Goal: Task Accomplishment & Management: Complete application form

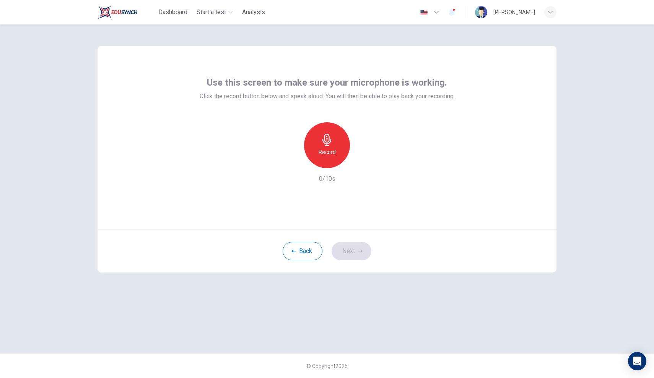
click at [325, 136] on icon "button" at bounding box center [327, 140] width 12 height 12
click at [361, 163] on icon "button" at bounding box center [362, 162] width 8 height 8
click at [291, 164] on icon "button" at bounding box center [291, 162] width 7 height 7
click at [356, 252] on button "Next" at bounding box center [351, 251] width 40 height 18
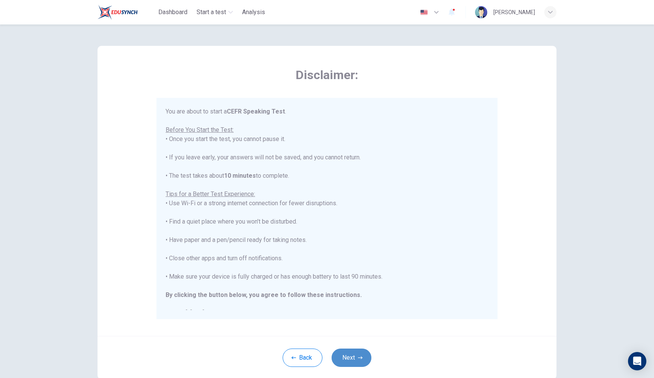
click at [348, 353] on button "Next" at bounding box center [351, 358] width 40 height 18
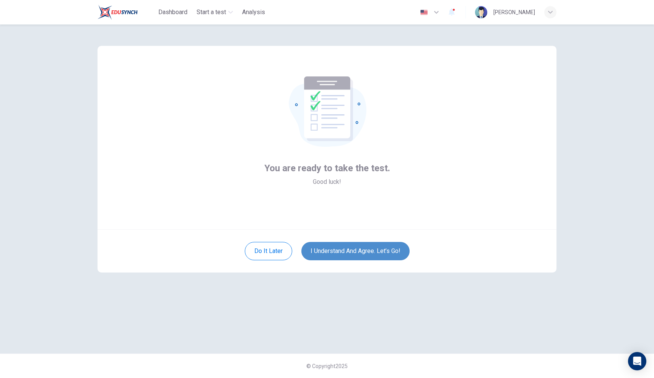
click at [346, 256] on button "I understand and agree. Let’s go!" at bounding box center [355, 251] width 108 height 18
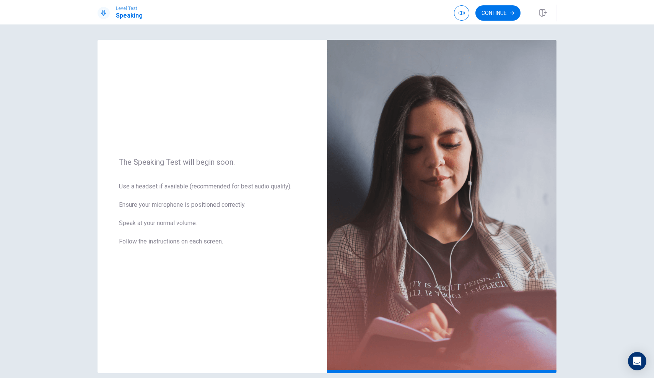
click at [345, 254] on img at bounding box center [441, 206] width 229 height 333
click at [505, 13] on button "Continue" at bounding box center [497, 12] width 45 height 15
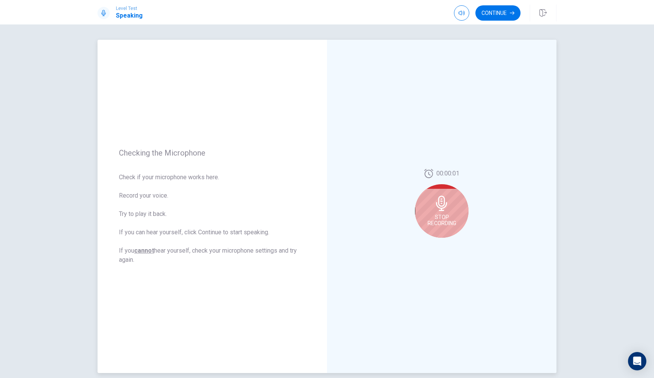
click at [445, 219] on span "Stop Recording" at bounding box center [441, 220] width 29 height 12
click at [447, 244] on button "Play Audio" at bounding box center [450, 244] width 11 height 11
click at [437, 193] on div at bounding box center [442, 206] width 54 height 54
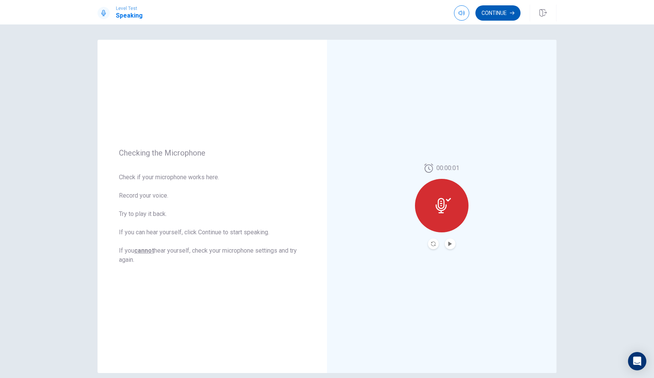
click at [492, 16] on button "Continue" at bounding box center [497, 12] width 45 height 15
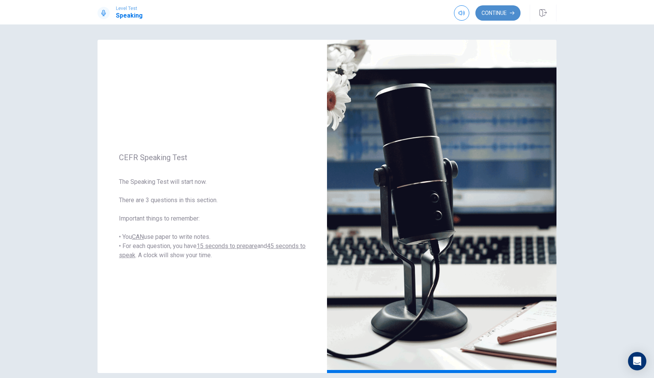
click at [494, 11] on button "Continue" at bounding box center [497, 12] width 45 height 15
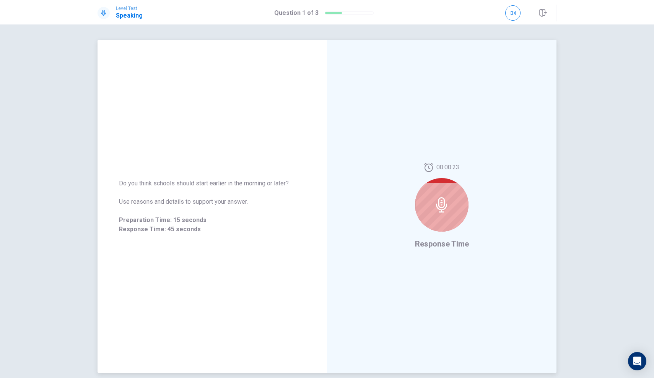
click at [438, 206] on icon at bounding box center [441, 204] width 15 height 15
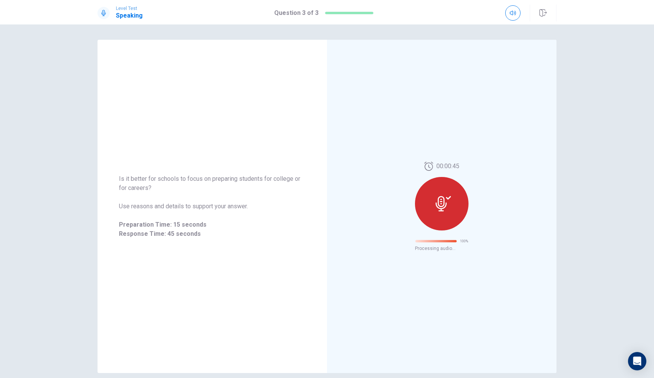
click at [539, 41] on div "00:00:45 100 % Processing audio..." at bounding box center [441, 206] width 229 height 333
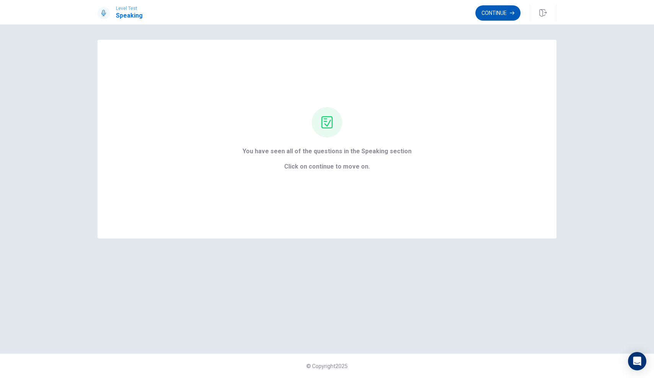
click at [502, 18] on button "Continue" at bounding box center [497, 12] width 45 height 15
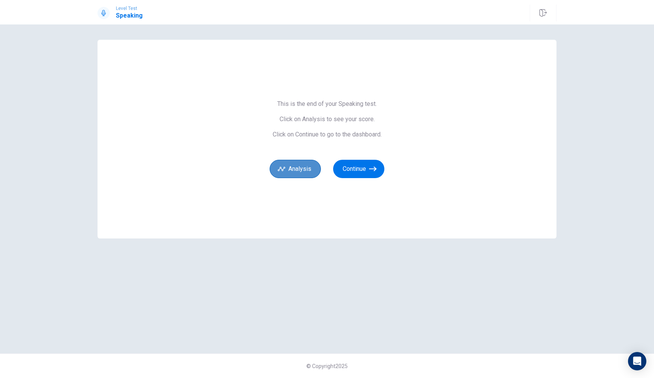
click at [299, 163] on button "Analysis" at bounding box center [295, 169] width 51 height 18
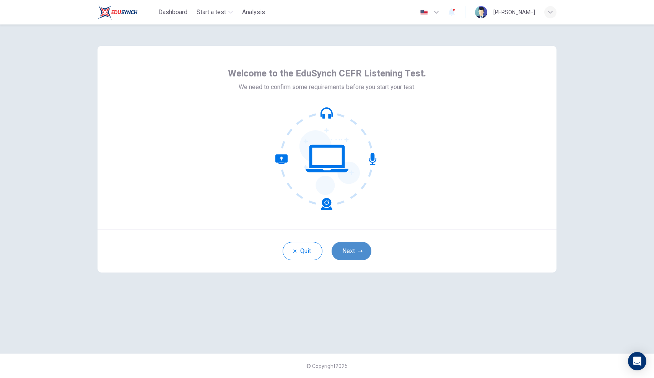
click at [357, 250] on button "Next" at bounding box center [351, 251] width 40 height 18
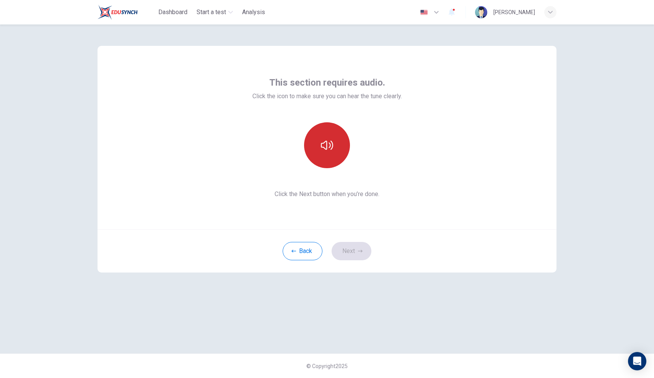
click at [329, 155] on button "button" at bounding box center [327, 145] width 46 height 46
click at [353, 245] on button "Next" at bounding box center [351, 251] width 40 height 18
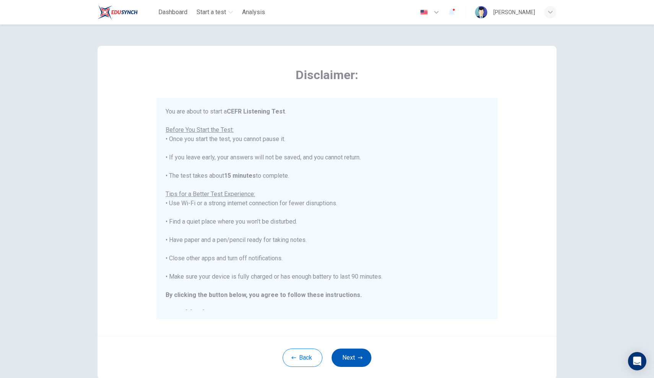
click at [360, 356] on icon "button" at bounding box center [360, 358] width 5 height 5
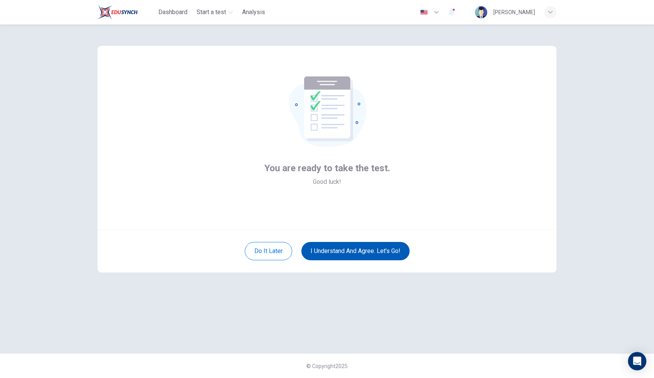
click at [332, 265] on div "Do it later I understand and agree. Let’s go!" at bounding box center [326, 250] width 459 height 43
click at [332, 252] on button "I understand and agree. Let’s go!" at bounding box center [355, 251] width 108 height 18
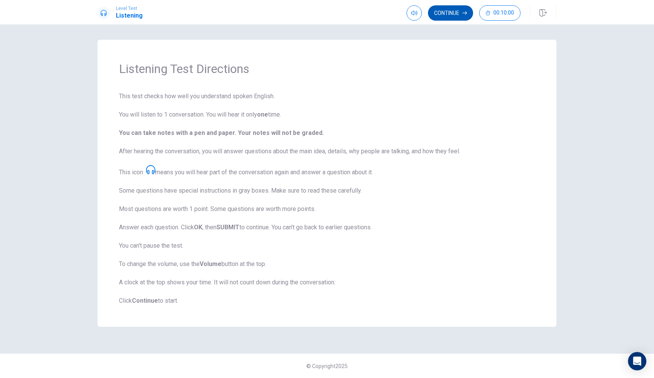
click at [437, 18] on button "Continue" at bounding box center [450, 12] width 45 height 15
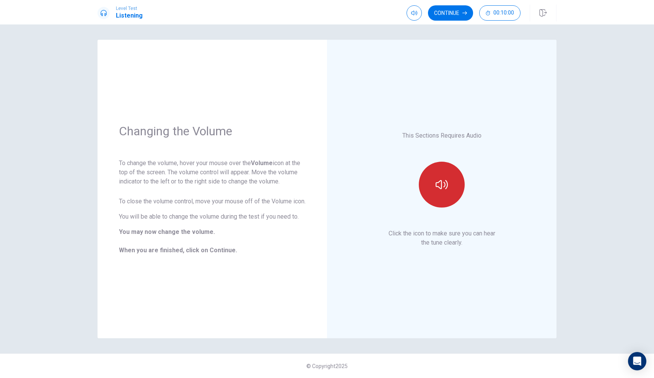
click at [441, 188] on icon "button" at bounding box center [441, 185] width 12 height 12
click at [445, 10] on button "Continue" at bounding box center [450, 12] width 45 height 15
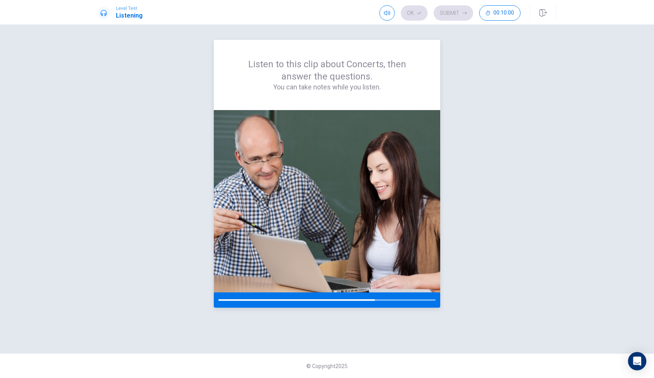
drag, startPoint x: 376, startPoint y: 300, endPoint x: 401, endPoint y: 304, distance: 25.5
click at [401, 304] on div at bounding box center [327, 299] width 226 height 15
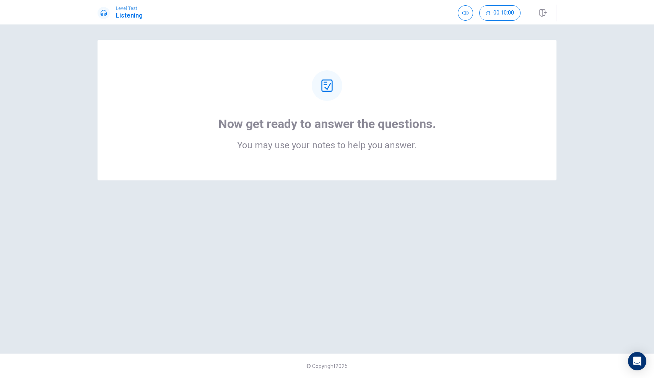
click at [486, 117] on div "Now get ready to answer the questions. You may use your notes to help you answe…" at bounding box center [327, 110] width 398 height 80
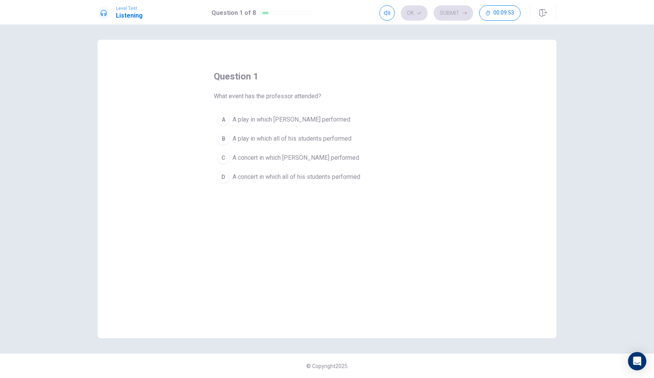
click at [226, 158] on div "C" at bounding box center [223, 158] width 12 height 12
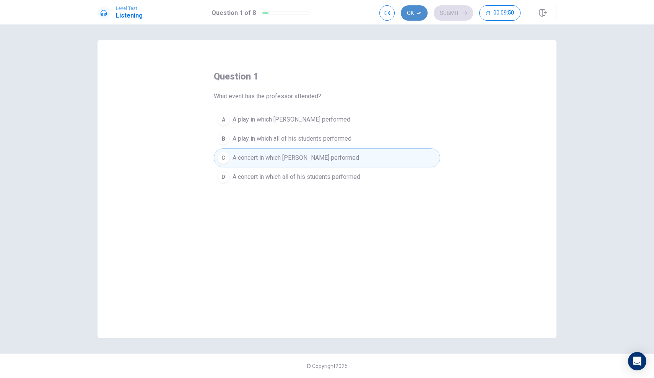
click at [419, 16] on button "Ok" at bounding box center [414, 12] width 27 height 15
click at [453, 13] on button "Submit" at bounding box center [453, 12] width 39 height 15
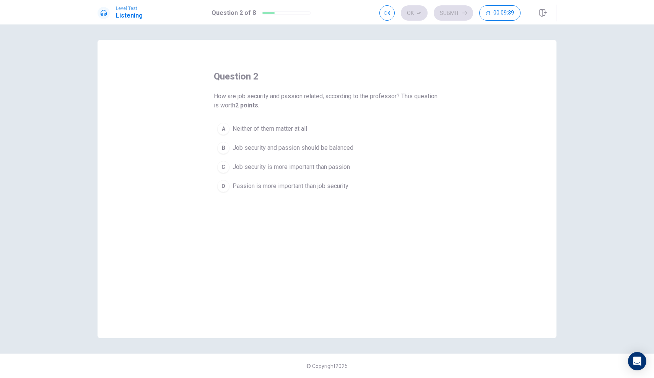
click at [295, 188] on span "Passion is more important than job security" at bounding box center [290, 186] width 116 height 9
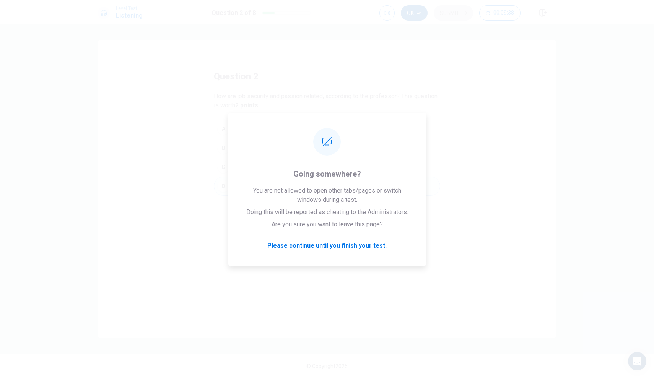
click at [419, 14] on icon "button" at bounding box center [419, 13] width 5 height 5
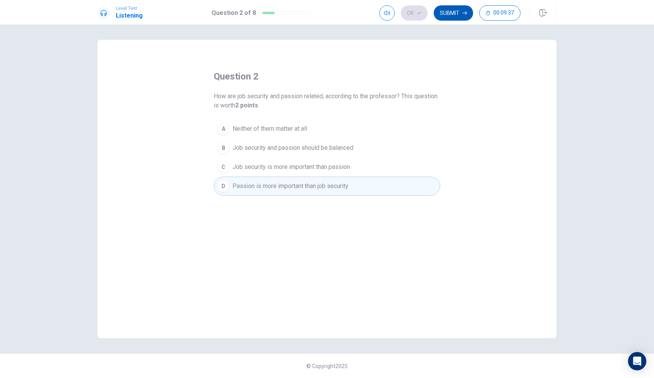
click at [447, 12] on button "Submit" at bounding box center [453, 12] width 39 height 15
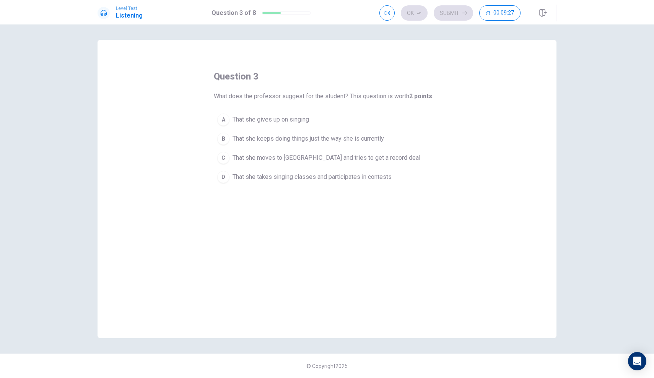
click at [230, 182] on button "D That she takes singing classes and participates in contests" at bounding box center [327, 176] width 226 height 19
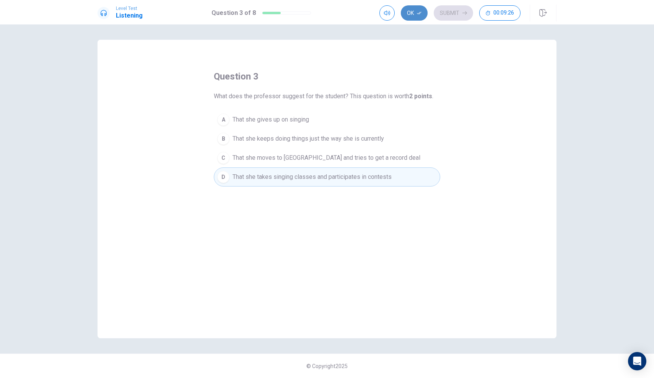
click at [414, 13] on button "Ok" at bounding box center [414, 12] width 27 height 15
click at [452, 16] on button "Submit" at bounding box center [453, 12] width 39 height 15
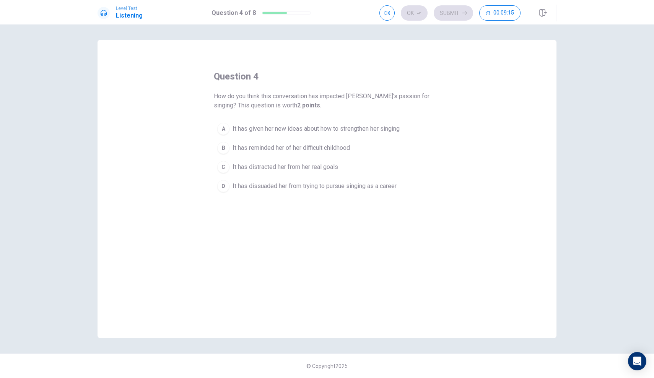
click at [309, 126] on span "It has given her new ideas about how to strengthen her singing" at bounding box center [315, 128] width 167 height 9
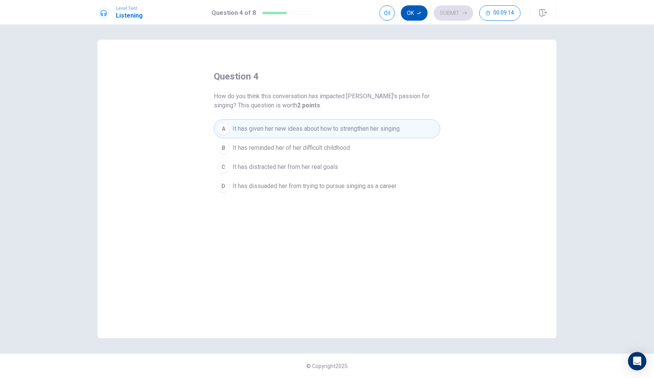
click at [413, 12] on button "Ok" at bounding box center [414, 12] width 27 height 15
click at [442, 16] on button "Submit" at bounding box center [453, 12] width 39 height 15
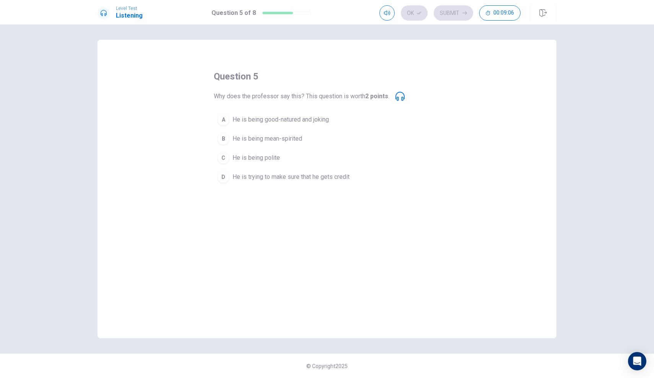
click at [283, 177] on span "He is trying to make sure that he gets credit" at bounding box center [290, 176] width 117 height 9
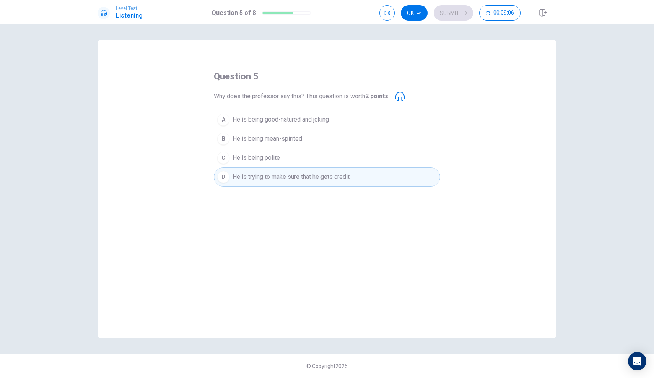
click at [285, 117] on span "He is being good-natured and joking" at bounding box center [280, 119] width 96 height 9
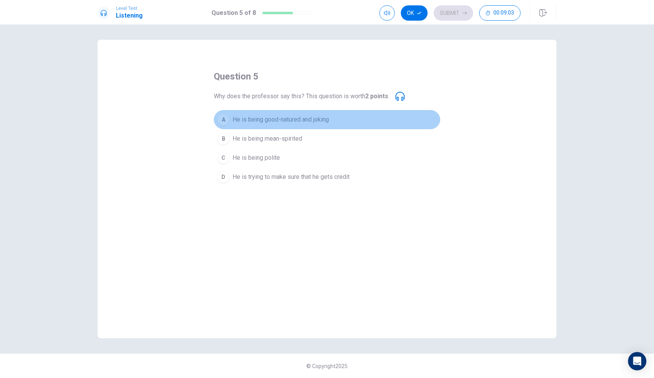
click at [284, 126] on button "A He is being good-natured and joking" at bounding box center [327, 119] width 226 height 19
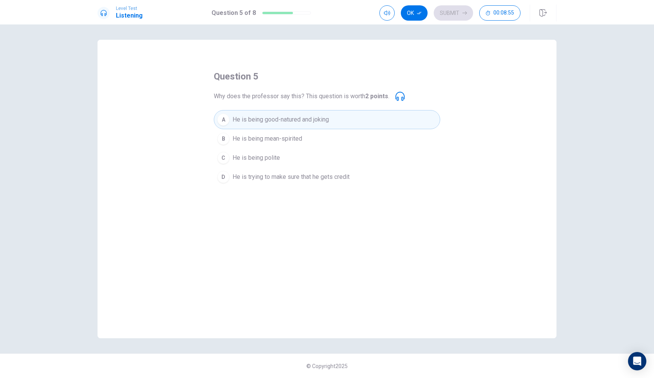
click at [291, 132] on button "B He is being mean-spirited" at bounding box center [327, 138] width 226 height 19
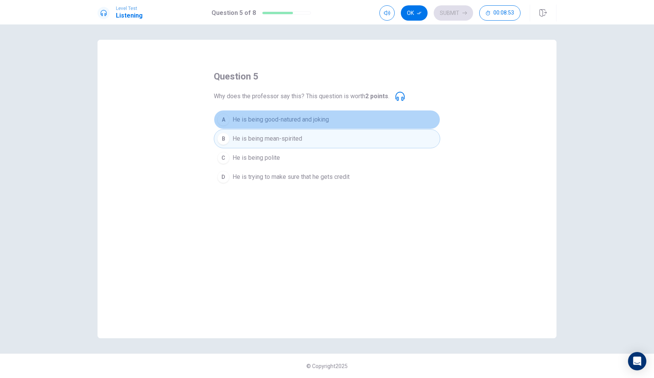
click at [294, 123] on span "He is being good-natured and joking" at bounding box center [280, 119] width 96 height 9
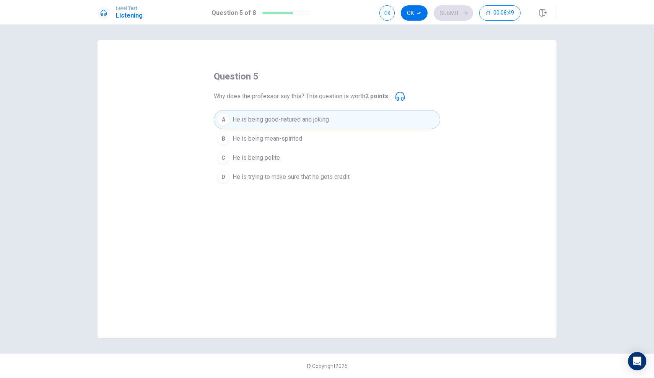
click at [233, 177] on span "He is trying to make sure that he gets credit" at bounding box center [290, 176] width 117 height 9
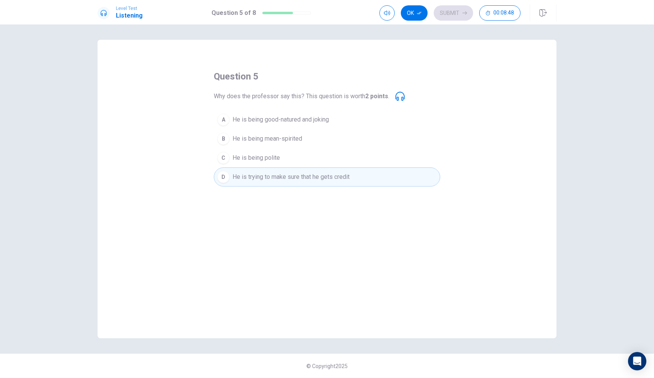
click at [239, 161] on span "He is being polite" at bounding box center [255, 157] width 47 height 9
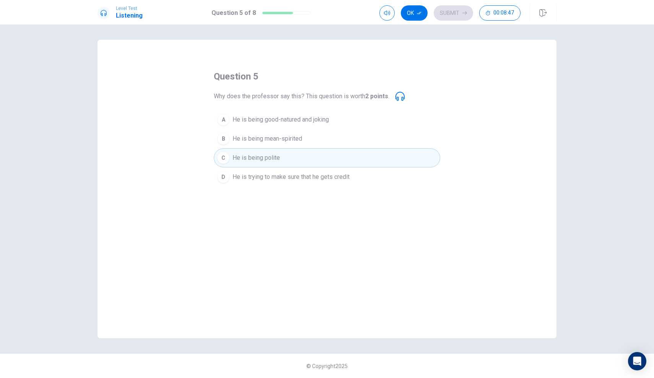
click at [244, 126] on button "A He is being good-natured and joking" at bounding box center [327, 119] width 226 height 19
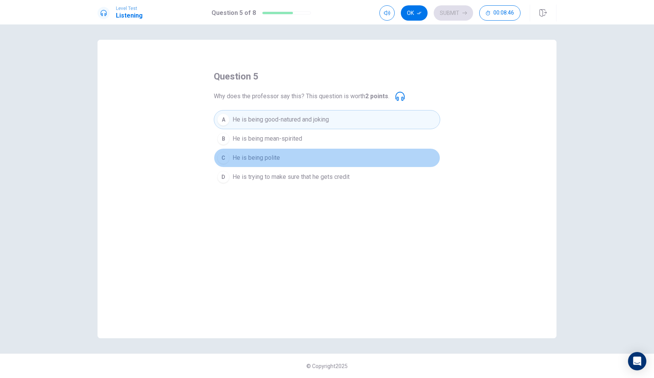
click at [244, 154] on span "He is being polite" at bounding box center [255, 157] width 47 height 9
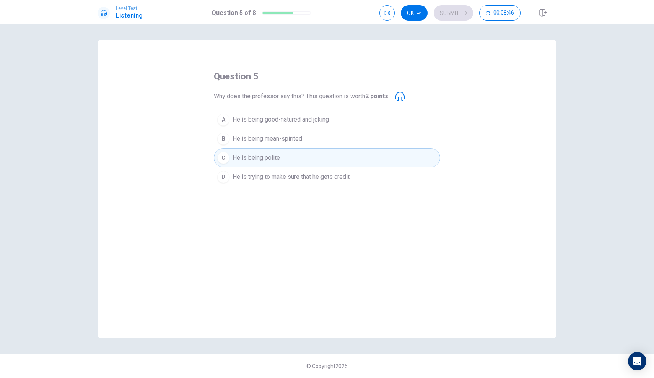
click at [241, 146] on button "B He is being mean-spirited" at bounding box center [327, 138] width 226 height 19
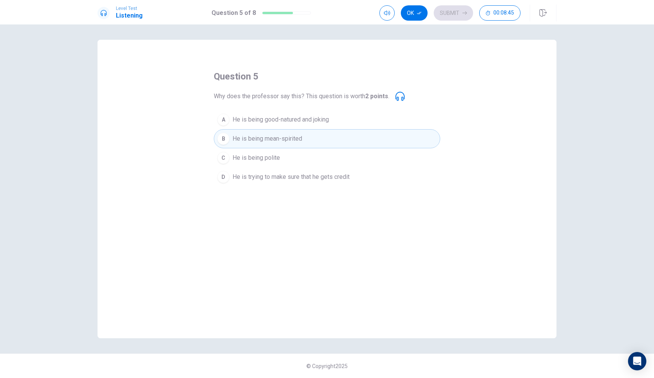
click at [241, 155] on span "He is being polite" at bounding box center [255, 157] width 47 height 9
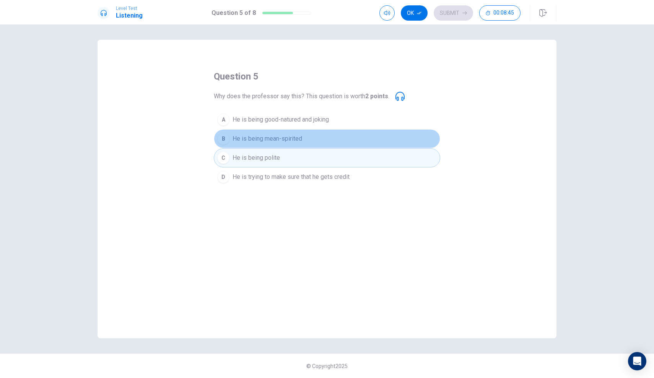
click at [241, 145] on button "B He is being mean-spirited" at bounding box center [327, 138] width 226 height 19
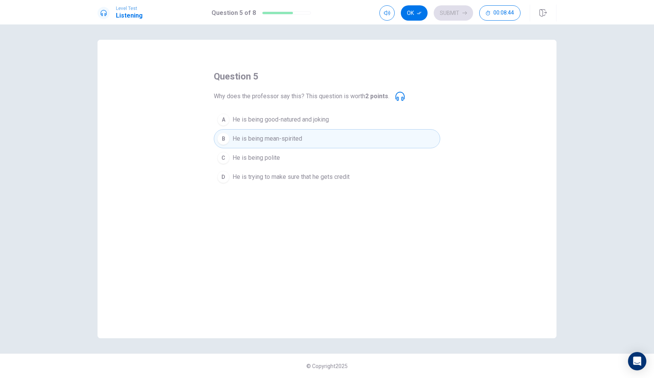
click at [241, 156] on span "He is being polite" at bounding box center [255, 157] width 47 height 9
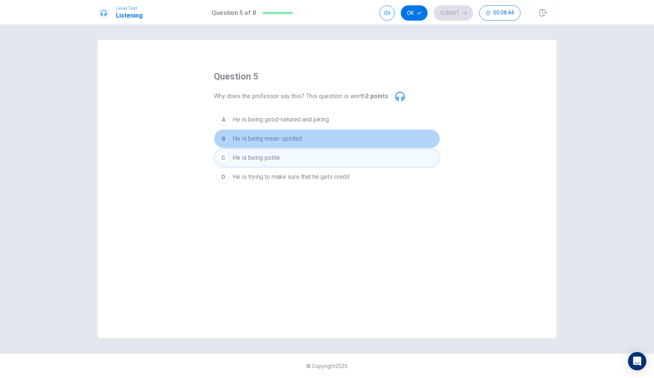
click at [241, 146] on button "B He is being mean-spirited" at bounding box center [327, 138] width 226 height 19
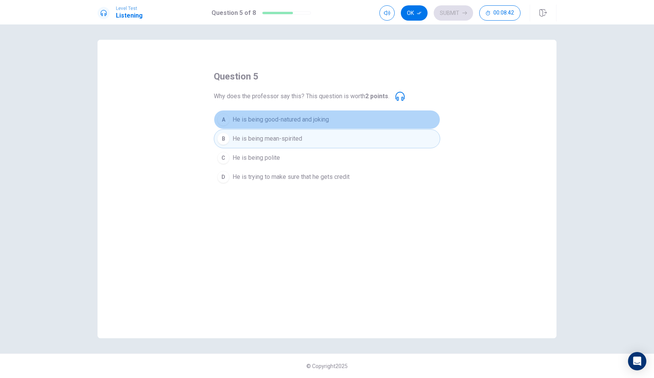
click at [245, 117] on span "He is being good-natured and joking" at bounding box center [280, 119] width 96 height 9
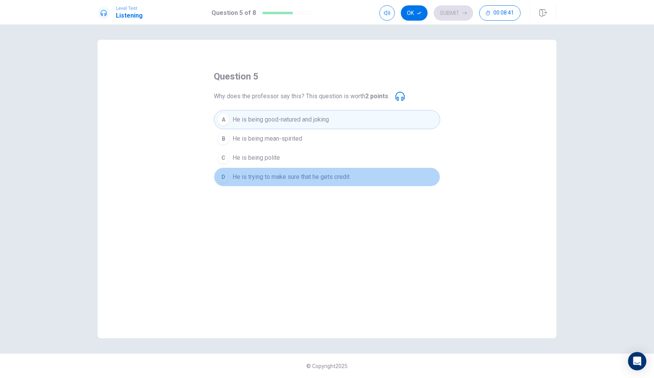
click at [246, 173] on span "He is trying to make sure that he gets credit" at bounding box center [290, 176] width 117 height 9
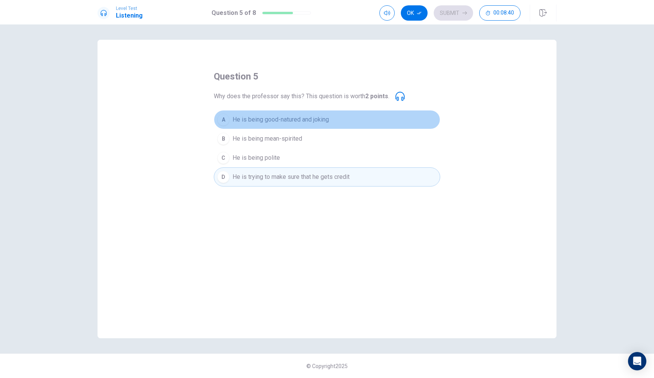
click at [254, 122] on span "He is being good-natured and joking" at bounding box center [280, 119] width 96 height 9
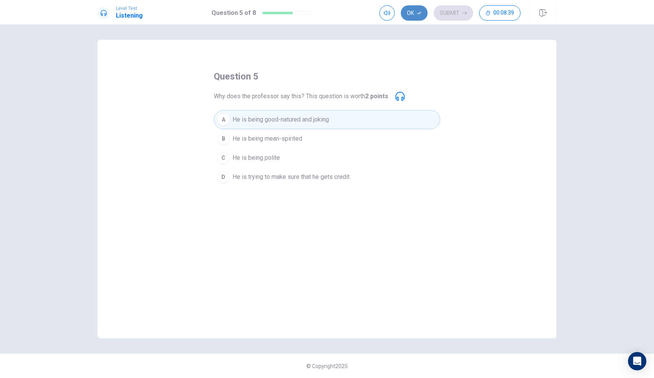
click at [414, 16] on button "Ok" at bounding box center [414, 12] width 27 height 15
click at [455, 13] on button "Submit" at bounding box center [453, 12] width 39 height 15
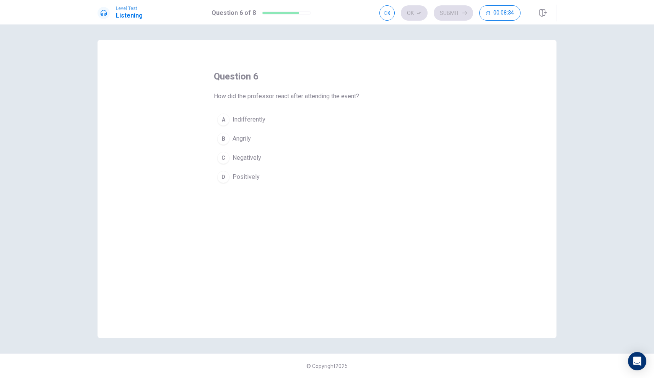
click at [269, 177] on button "D Positively" at bounding box center [327, 176] width 226 height 19
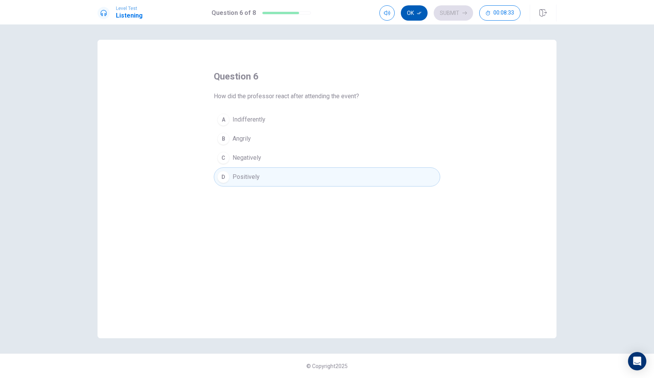
click at [419, 11] on icon "button" at bounding box center [419, 13] width 5 height 5
click at [447, 16] on button "Submit" at bounding box center [453, 12] width 39 height 15
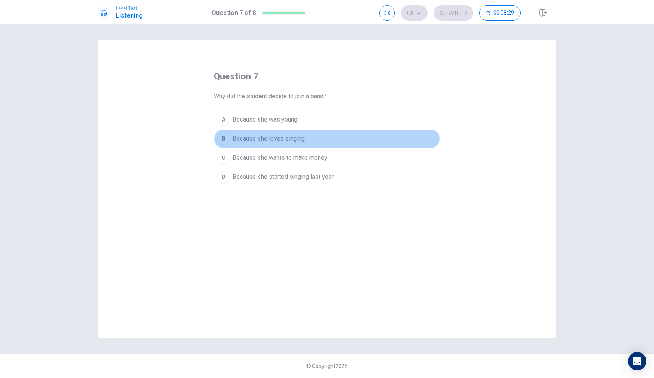
click at [265, 140] on span "Because she loves singing" at bounding box center [268, 138] width 72 height 9
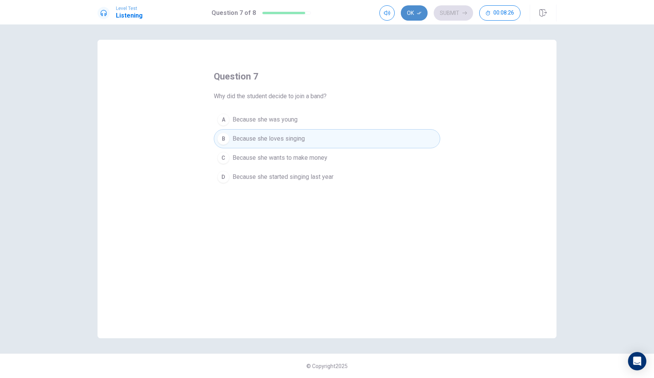
click at [415, 9] on button "Ok" at bounding box center [414, 12] width 27 height 15
click at [445, 18] on button "Submit" at bounding box center [453, 12] width 39 height 15
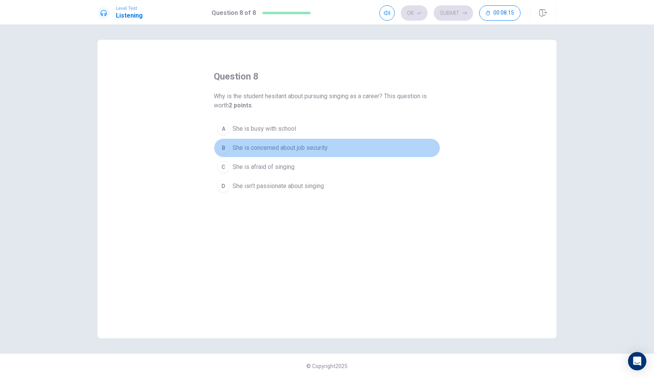
click at [225, 146] on div "B" at bounding box center [223, 148] width 12 height 12
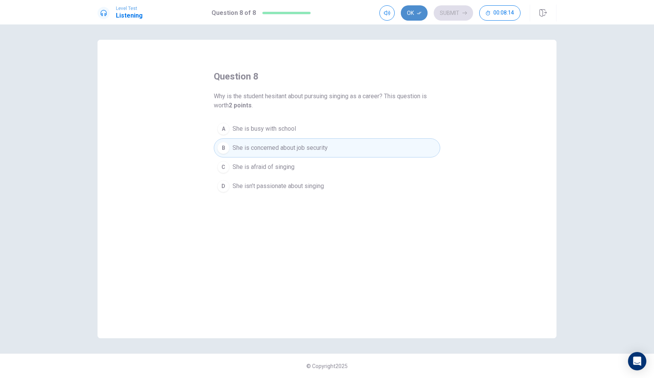
click at [420, 19] on button "Ok" at bounding box center [414, 12] width 27 height 15
click at [440, 19] on button "Submit" at bounding box center [453, 12] width 39 height 15
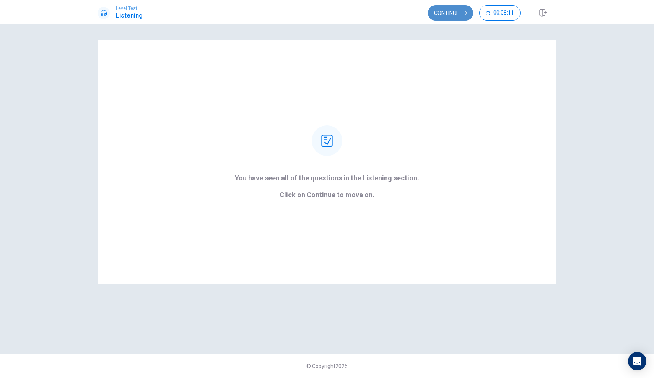
click at [449, 8] on button "Continue" at bounding box center [450, 12] width 45 height 15
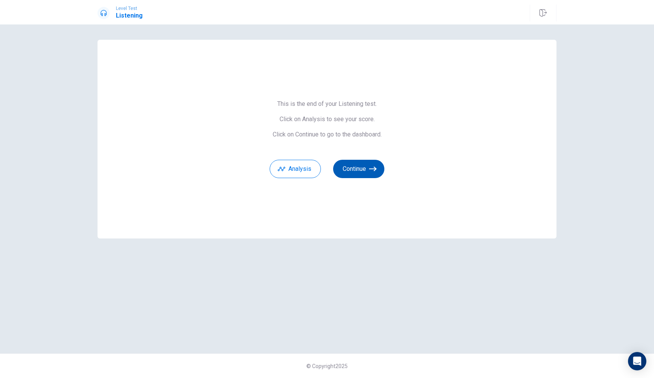
click at [357, 169] on button "Continue" at bounding box center [358, 169] width 51 height 18
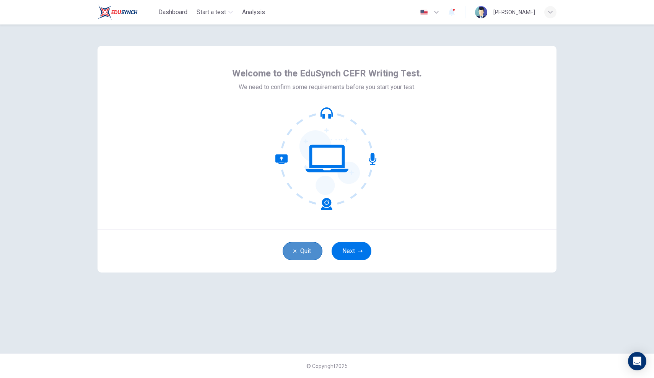
click at [312, 255] on button "Quit" at bounding box center [303, 251] width 40 height 18
click at [361, 264] on div "Quit Next" at bounding box center [326, 250] width 459 height 43
click at [356, 253] on button "Next" at bounding box center [351, 251] width 40 height 18
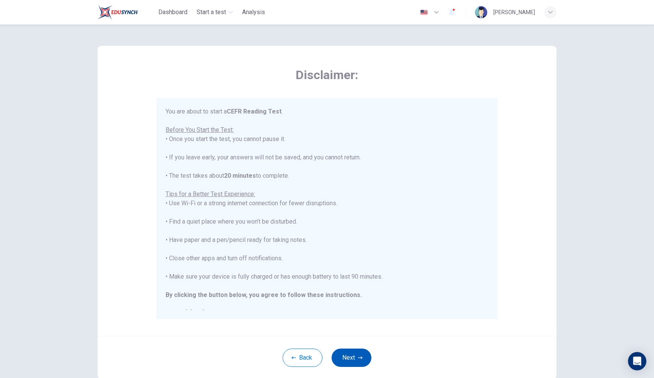
click at [346, 357] on button "Next" at bounding box center [351, 358] width 40 height 18
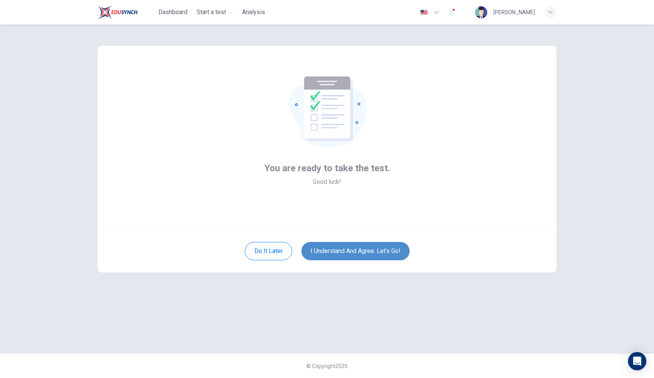
click at [339, 254] on button "I understand and agree. Let’s go!" at bounding box center [355, 251] width 108 height 18
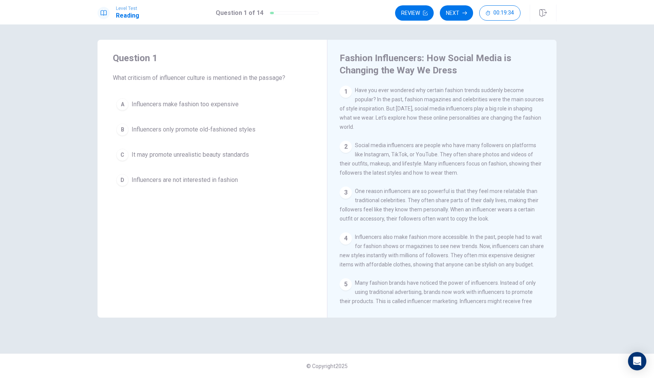
drag, startPoint x: 424, startPoint y: 148, endPoint x: 451, endPoint y: 150, distance: 26.8
click at [451, 150] on div "2 Social media influencers are people who have many followers on platforms like…" at bounding box center [441, 159] width 205 height 37
drag, startPoint x: 431, startPoint y: 146, endPoint x: 459, endPoint y: 168, distance: 35.9
click at [459, 168] on div "2 Social media influencers are people who have many followers on platforms like…" at bounding box center [441, 159] width 205 height 37
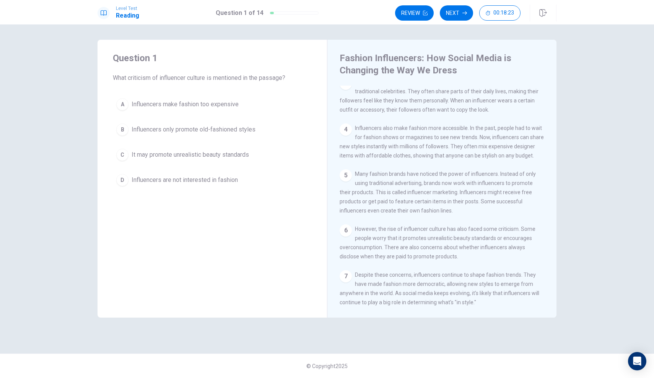
click at [107, 158] on div "Question 1 What criticism of influencer culture is mentioned in the passage? A …" at bounding box center [211, 121] width 229 height 162
click at [118, 158] on div "C" at bounding box center [122, 155] width 12 height 12
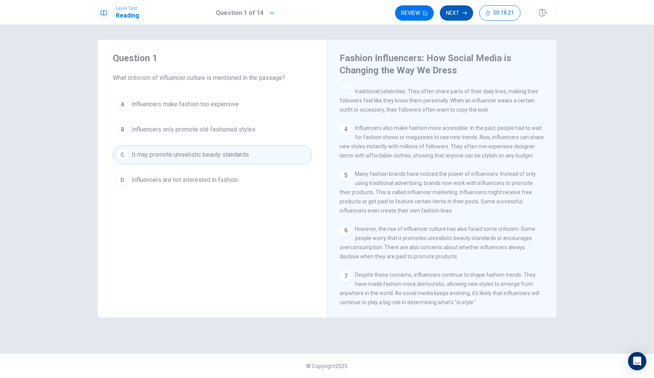
click at [461, 15] on button "Next" at bounding box center [456, 12] width 33 height 15
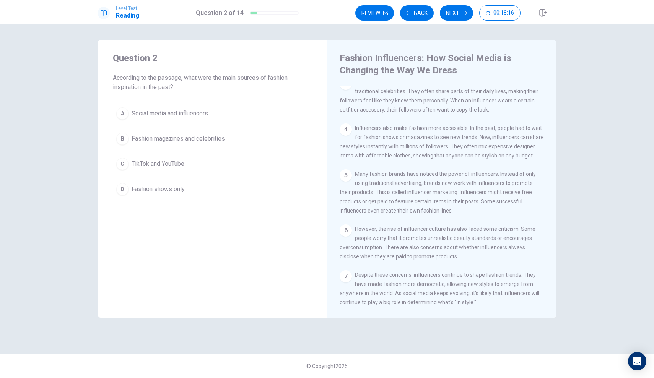
click at [174, 140] on span "Fashion magazines and celebrities" at bounding box center [178, 138] width 93 height 9
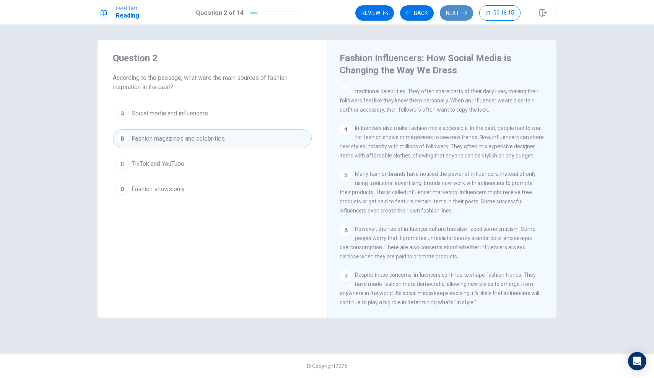
click at [456, 12] on button "Next" at bounding box center [456, 12] width 33 height 15
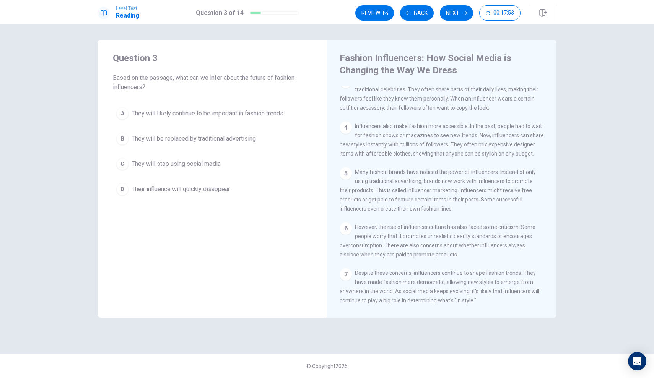
scroll to position [110, 0]
click at [184, 109] on button "A They will likely continue to be important in fashion trends" at bounding box center [212, 113] width 199 height 19
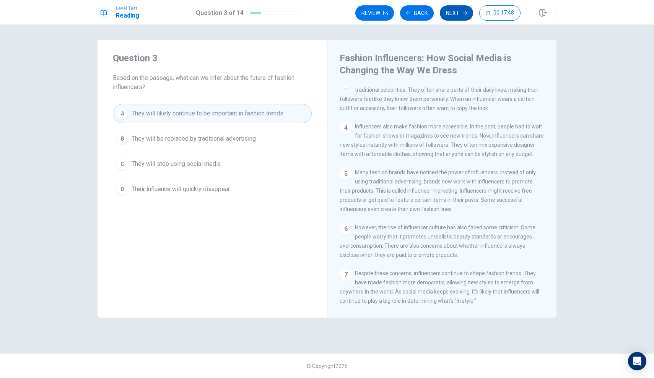
click at [454, 17] on button "Next" at bounding box center [456, 12] width 33 height 15
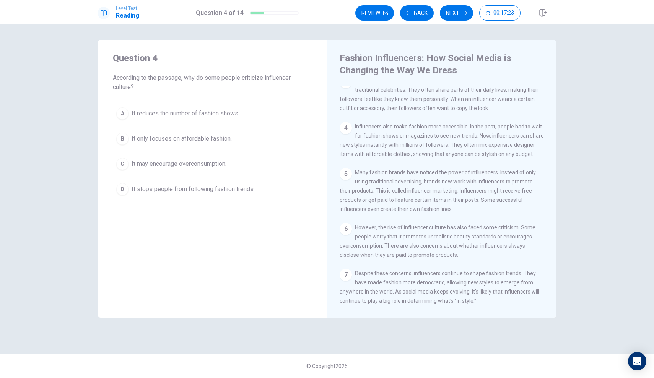
drag, startPoint x: 167, startPoint y: 69, endPoint x: 164, endPoint y: 190, distance: 120.8
click at [164, 190] on div "Question 4 According to the passage, why do some people criticize influencer cu…" at bounding box center [211, 125] width 229 height 171
click at [119, 169] on div "C" at bounding box center [122, 164] width 12 height 12
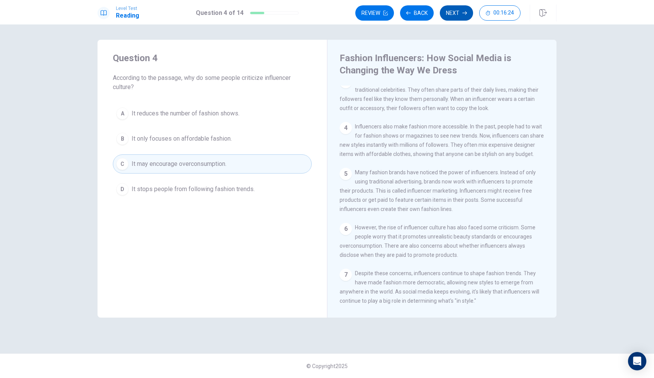
click at [448, 15] on button "Next" at bounding box center [456, 12] width 33 height 15
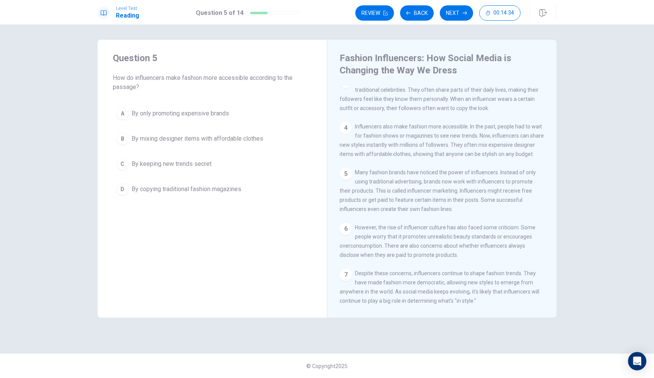
click at [192, 119] on button "A By only promoting expensive brands" at bounding box center [212, 113] width 199 height 19
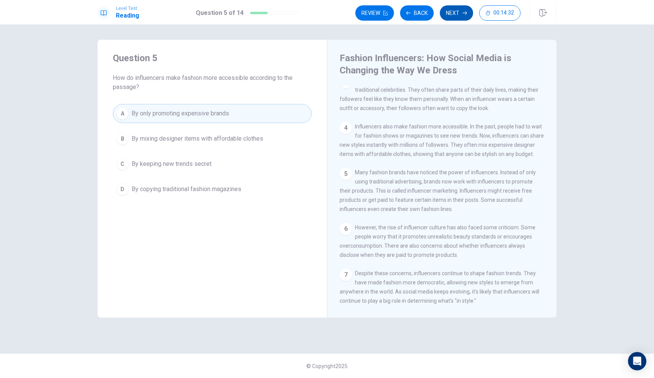
click at [465, 8] on button "Next" at bounding box center [456, 12] width 33 height 15
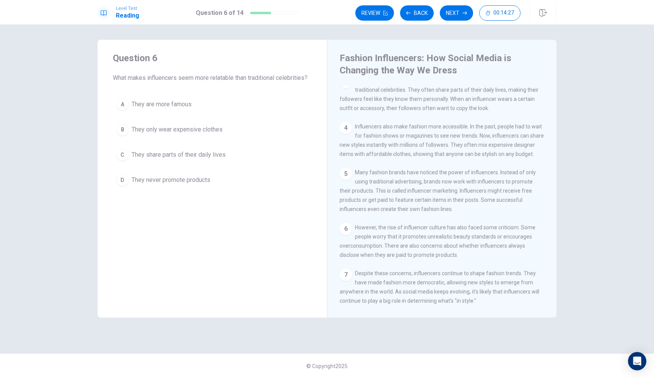
click at [202, 87] on div "Question 6 What makes influencers seem more relatable than traditional celebrit…" at bounding box center [211, 121] width 229 height 162
click at [123, 153] on div "C" at bounding box center [122, 155] width 12 height 12
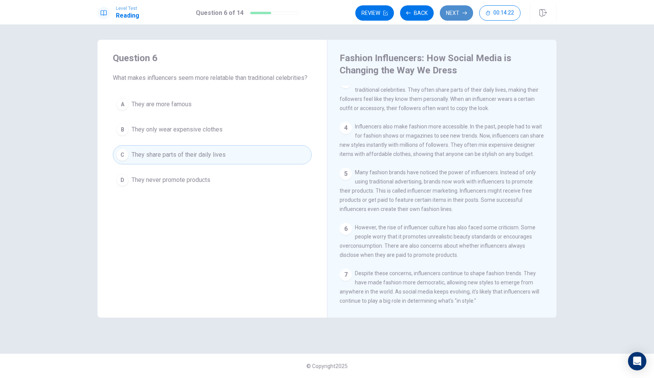
click at [464, 15] on button "Next" at bounding box center [456, 12] width 33 height 15
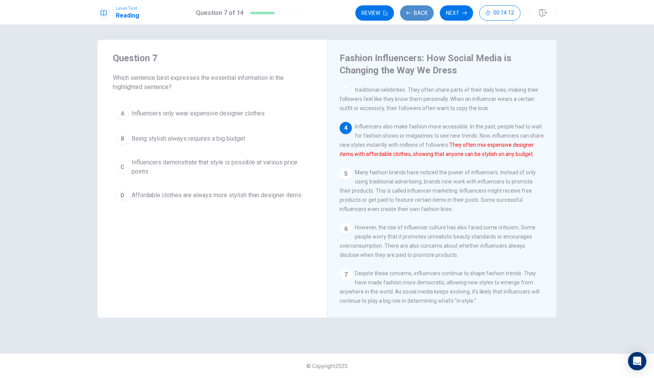
click at [408, 16] on button "Back" at bounding box center [417, 12] width 34 height 15
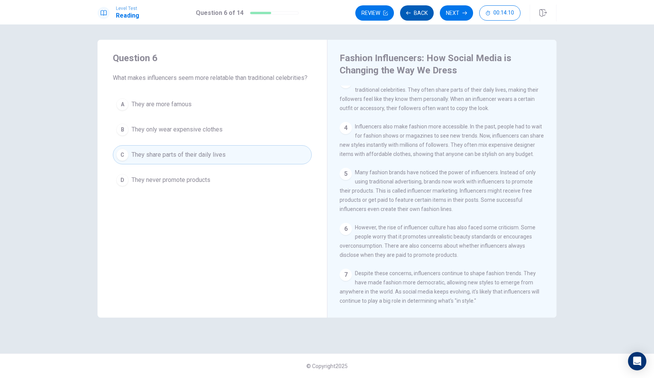
click at [408, 16] on button "Back" at bounding box center [417, 12] width 34 height 15
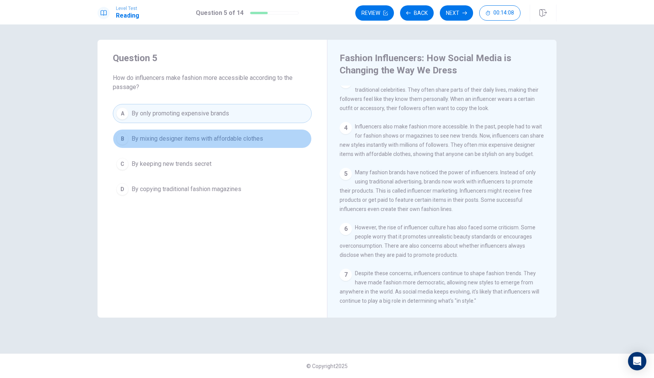
click at [243, 141] on span "By mixing designer items with affordable clothes" at bounding box center [198, 138] width 132 height 9
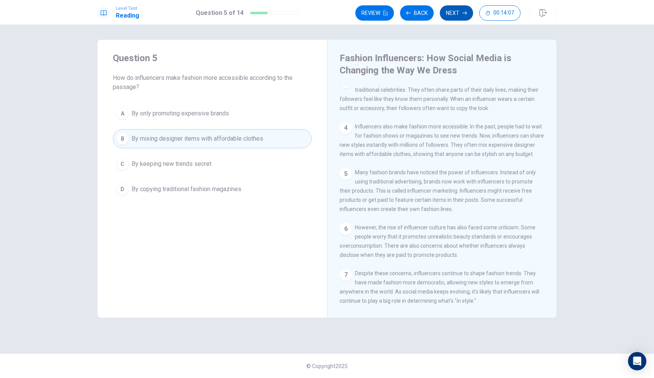
click at [450, 12] on button "Next" at bounding box center [456, 12] width 33 height 15
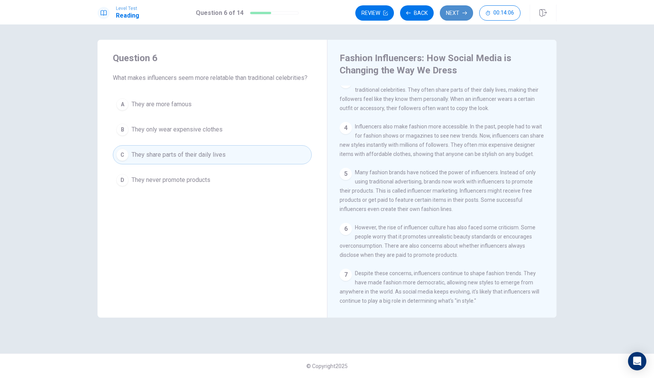
click at [450, 13] on button "Next" at bounding box center [456, 12] width 33 height 15
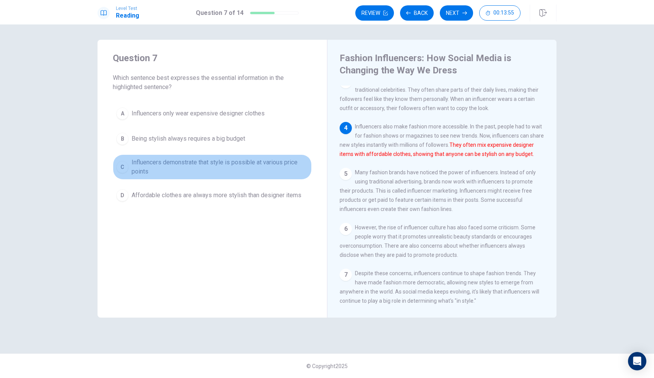
click at [213, 156] on button "C Influencers demonstrate that style is possible at various price points" at bounding box center [212, 166] width 199 height 25
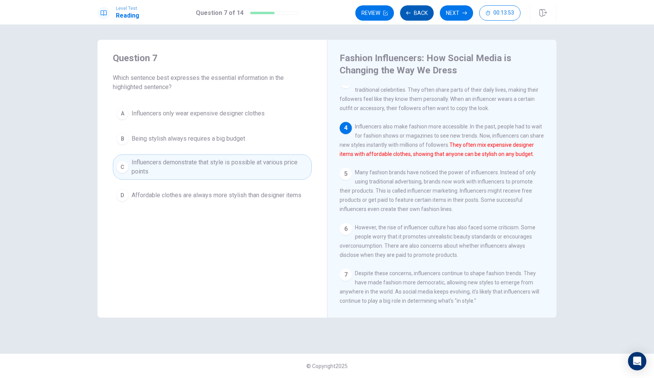
click at [422, 15] on button "Back" at bounding box center [417, 12] width 34 height 15
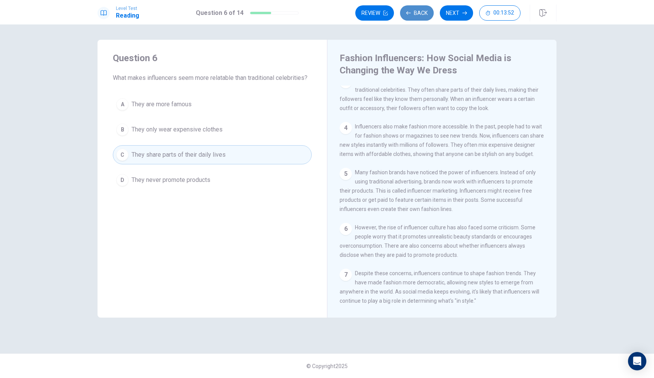
click at [422, 15] on button "Back" at bounding box center [417, 12] width 34 height 15
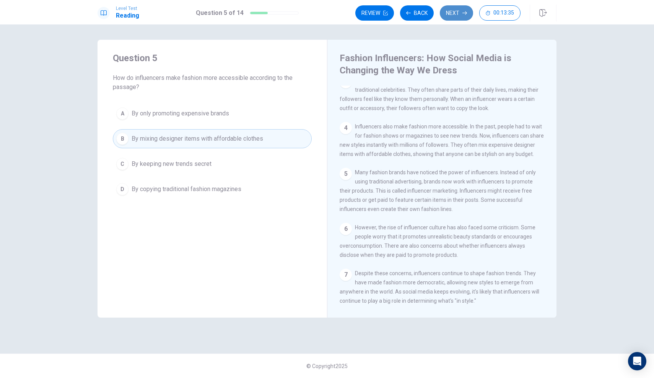
click at [461, 11] on button "Next" at bounding box center [456, 12] width 33 height 15
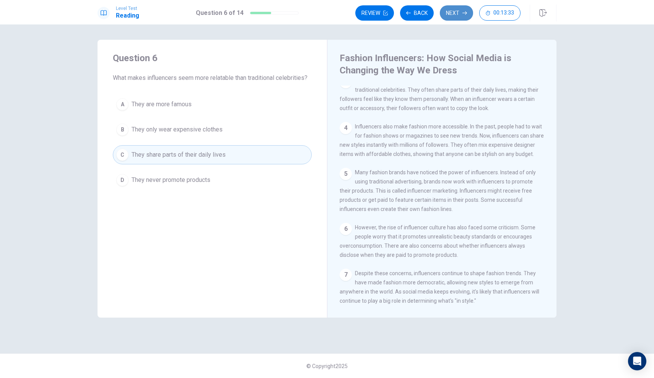
click at [460, 12] on button "Next" at bounding box center [456, 12] width 33 height 15
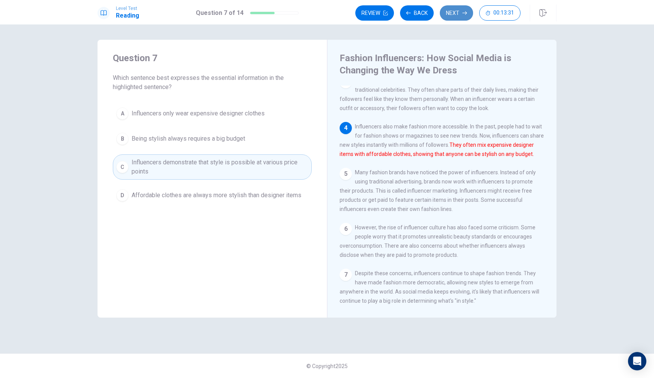
click at [460, 12] on button "Next" at bounding box center [456, 12] width 33 height 15
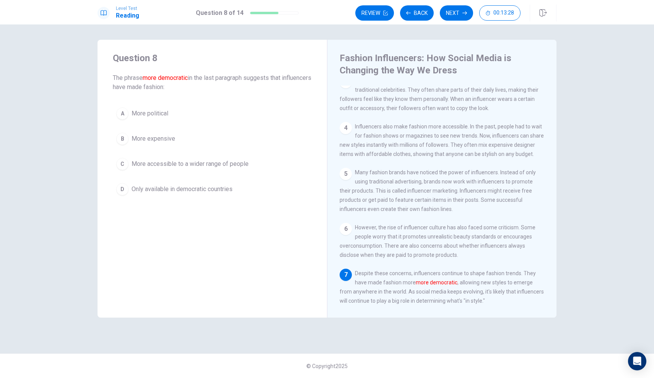
scroll to position [0, 0]
click at [159, 163] on span "More accessible to a wider range of people" at bounding box center [190, 163] width 117 height 9
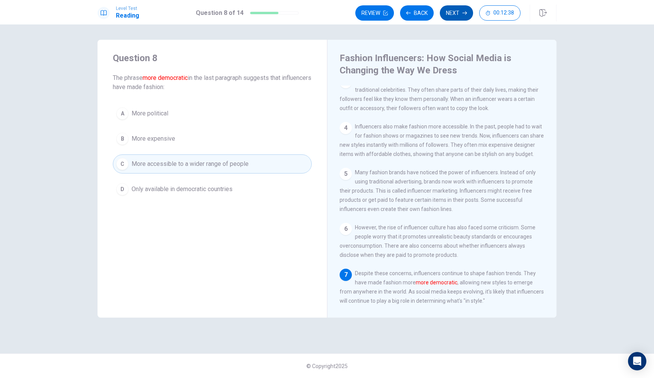
click at [448, 15] on button "Next" at bounding box center [456, 12] width 33 height 15
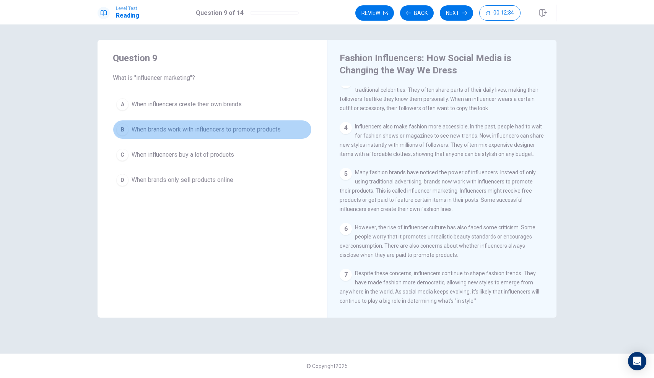
click at [253, 127] on span "When brands work with influencers to promote products" at bounding box center [206, 129] width 149 height 9
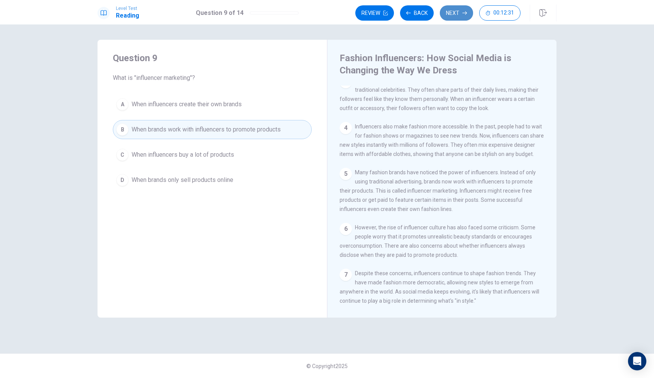
click at [452, 15] on button "Next" at bounding box center [456, 12] width 33 height 15
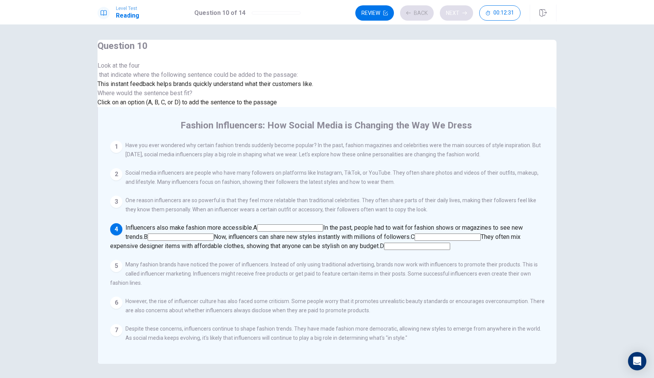
scroll to position [52, 0]
click at [162, 70] on div at bounding box center [205, 70] width 216 height 0
click at [470, 234] on input at bounding box center [447, 237] width 66 height 7
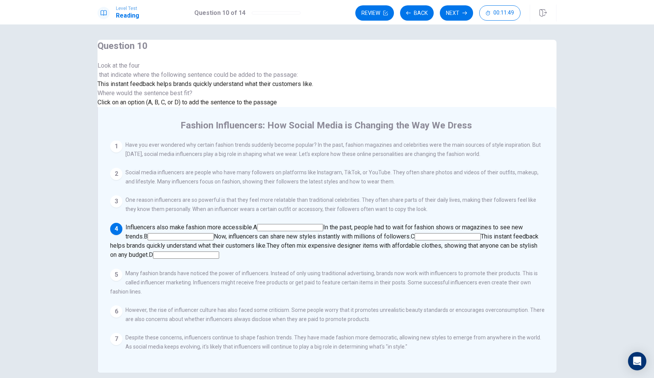
click at [214, 233] on input at bounding box center [181, 236] width 66 height 7
click at [459, 18] on button "Next" at bounding box center [456, 12] width 33 height 15
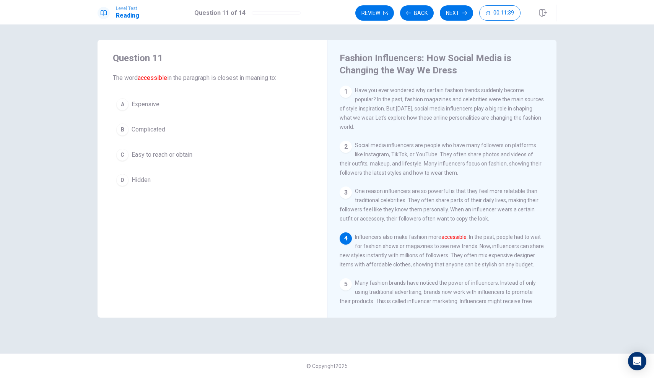
click at [127, 153] on div "C" at bounding box center [122, 155] width 12 height 12
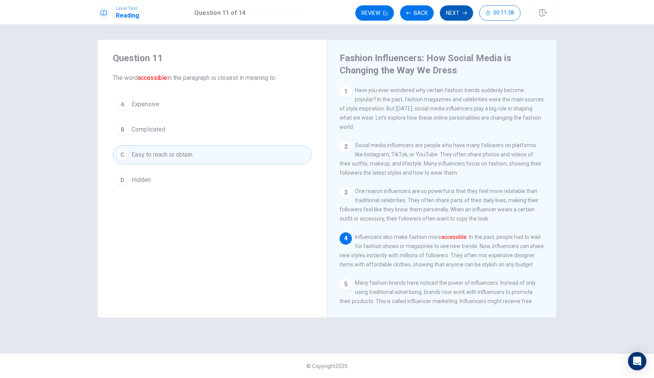
click at [440, 10] on button "Next" at bounding box center [456, 12] width 33 height 15
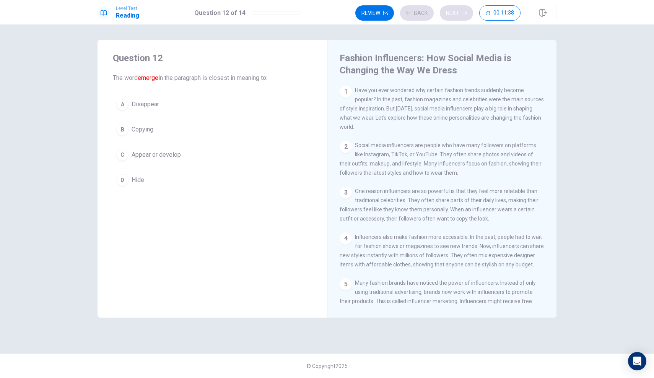
scroll to position [110, 0]
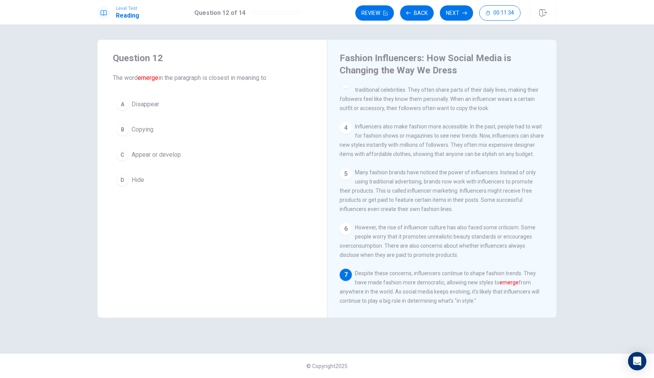
click at [205, 151] on button "C Appear or develop" at bounding box center [212, 154] width 199 height 19
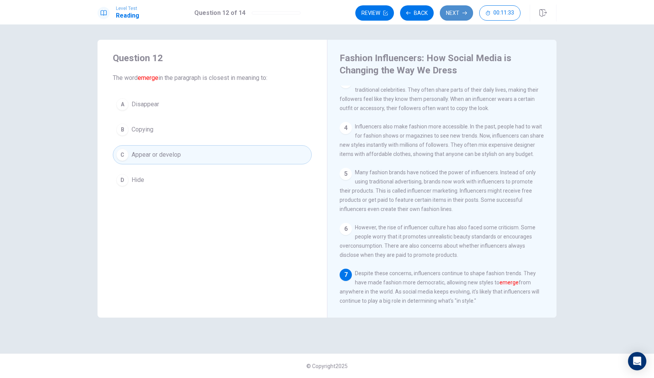
click at [453, 15] on button "Next" at bounding box center [456, 12] width 33 height 15
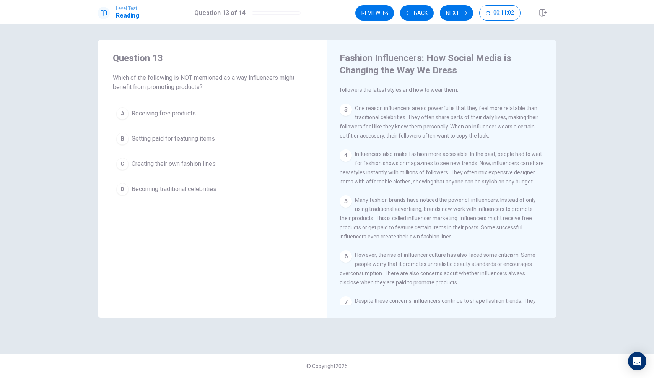
scroll to position [84, 0]
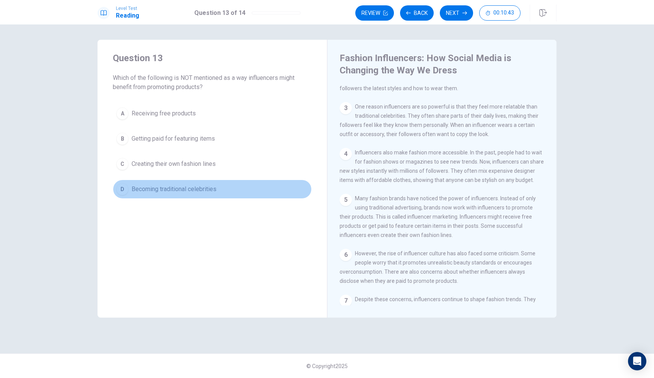
click at [126, 190] on div "D" at bounding box center [122, 189] width 12 height 12
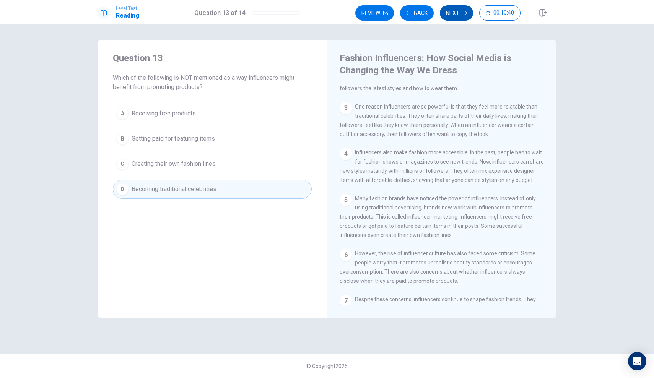
click at [460, 10] on button "Next" at bounding box center [456, 12] width 33 height 15
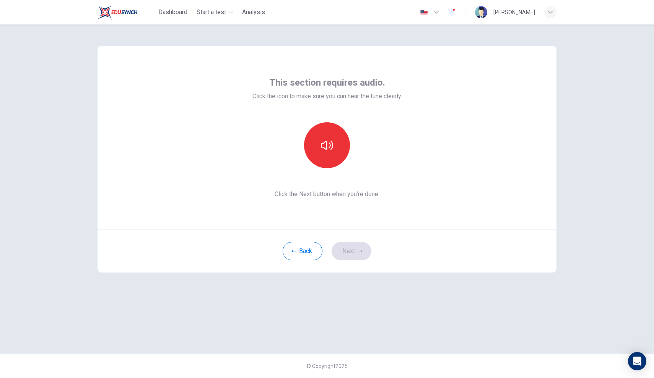
click at [338, 162] on button "button" at bounding box center [327, 145] width 46 height 46
click at [361, 248] on button "Next" at bounding box center [351, 251] width 40 height 18
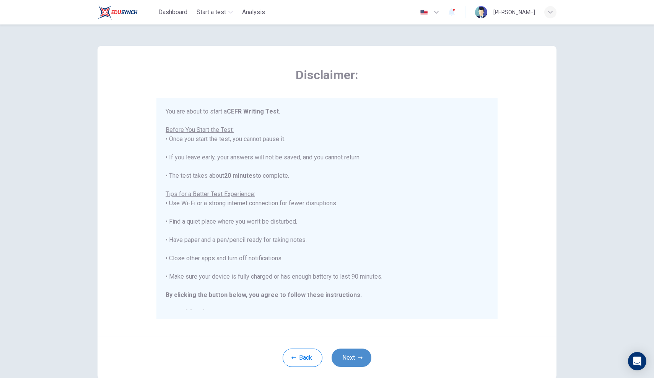
click at [348, 349] on button "Next" at bounding box center [351, 358] width 40 height 18
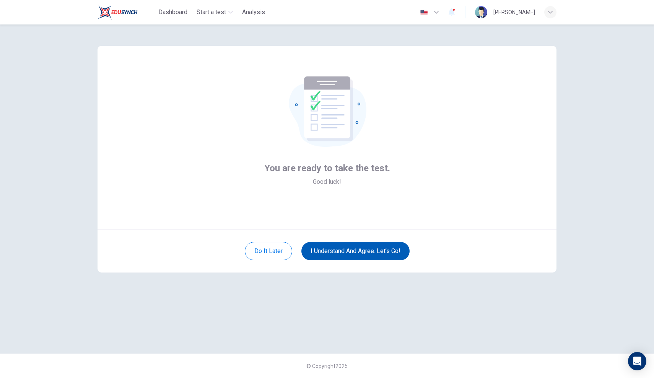
click at [329, 257] on button "I understand and agree. Let’s go!" at bounding box center [355, 251] width 108 height 18
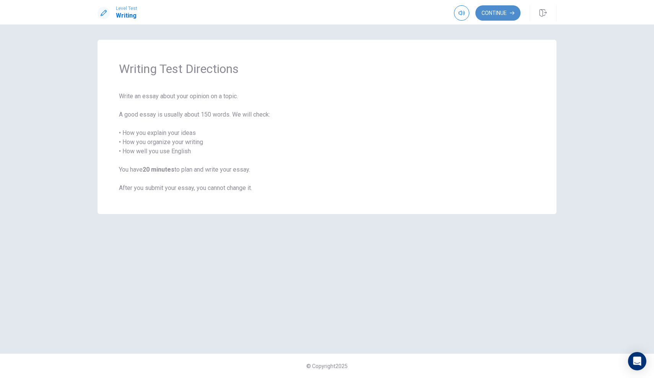
click at [482, 10] on button "Continue" at bounding box center [497, 12] width 45 height 15
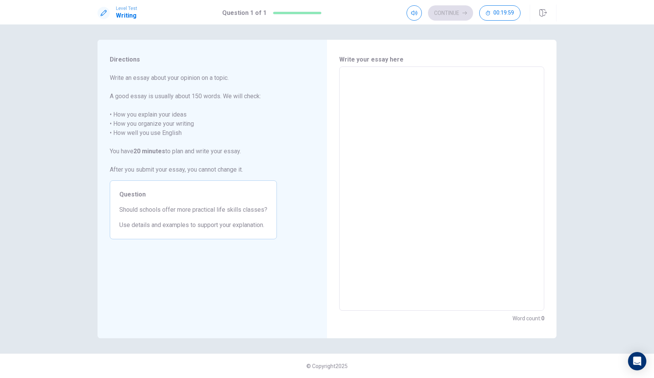
click at [413, 107] on textarea at bounding box center [441, 189] width 194 height 232
drag, startPoint x: 119, startPoint y: 210, endPoint x: 230, endPoint y: 234, distance: 113.5
click at [230, 234] on div "Question Should schools offer more practical life skills classes? Use details a…" at bounding box center [193, 209] width 167 height 59
click at [374, 84] on textarea at bounding box center [441, 189] width 194 height 232
type textarea "S"
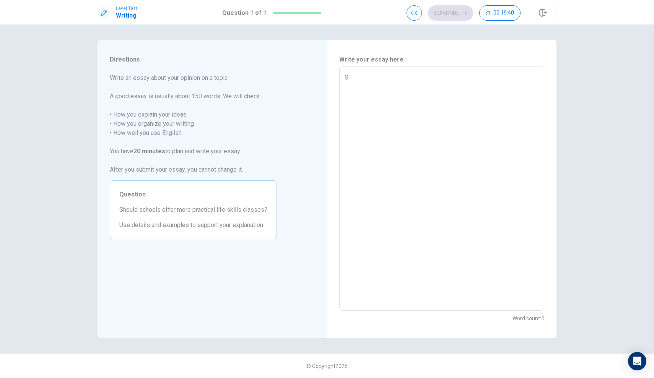
type textarea "x"
type textarea "Sc"
type textarea "x"
type textarea "Sch"
type textarea "x"
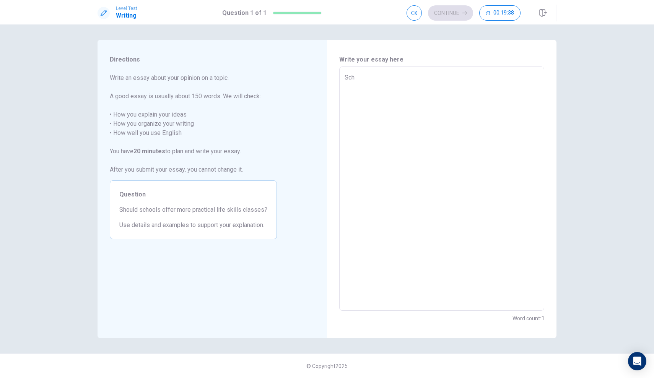
type textarea "Scho"
type textarea "x"
type textarea "Schoo"
type textarea "x"
type textarea "School"
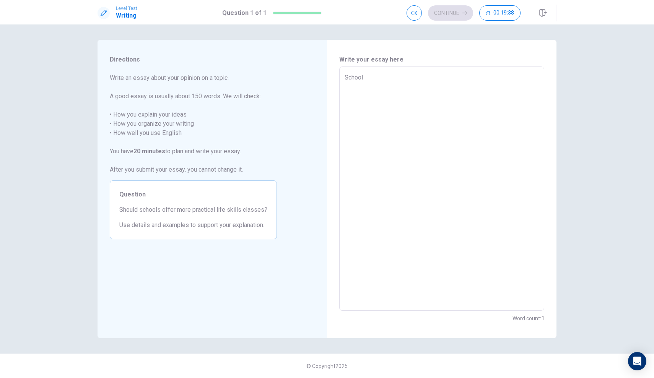
type textarea "x"
type textarea "Schools"
type textarea "x"
type textarea "Schools"
type textarea "x"
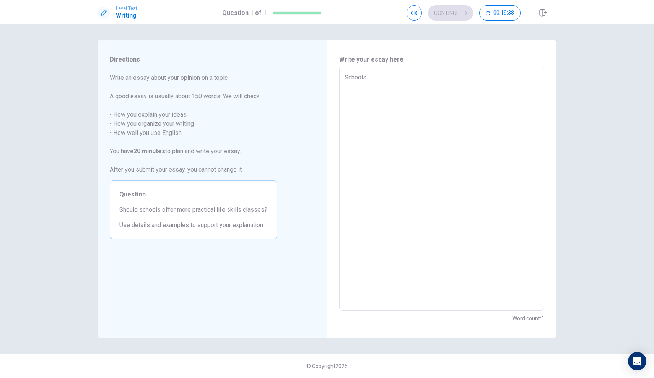
type textarea "Schools s"
type textarea "x"
type textarea "Schools sh"
type textarea "x"
type textarea "Schools sho"
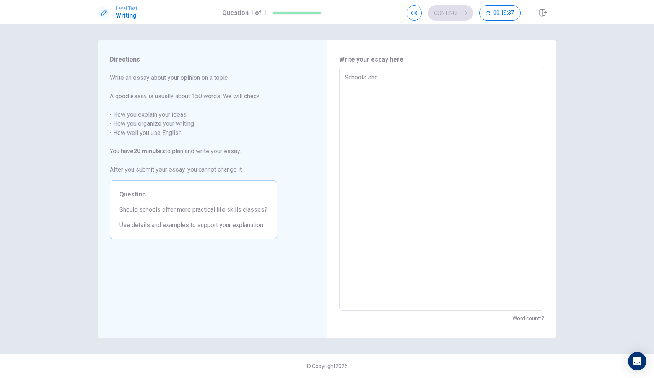
type textarea "x"
type textarea "Schools shou"
type textarea "x"
type textarea "Schools shoul"
type textarea "x"
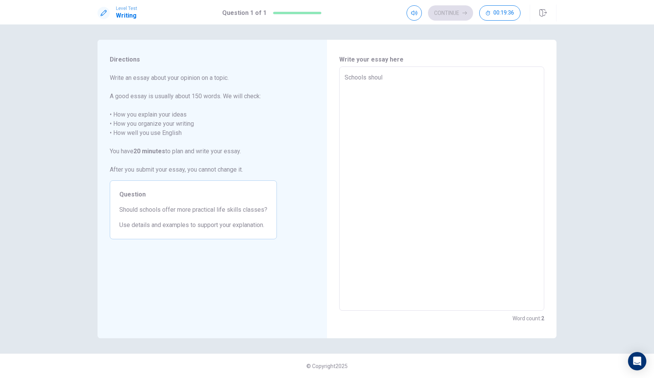
type textarea "Schools should"
type textarea "x"
type textarea "Schools should"
type textarea "x"
type textarea "Schools should o"
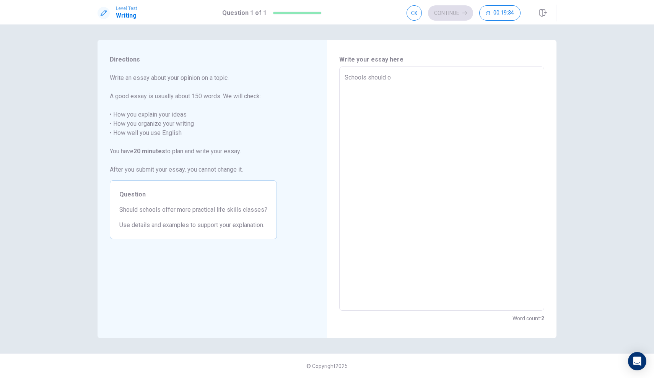
type textarea "x"
type textarea "Schools should of"
type textarea "x"
type textarea "Schools should off"
type textarea "x"
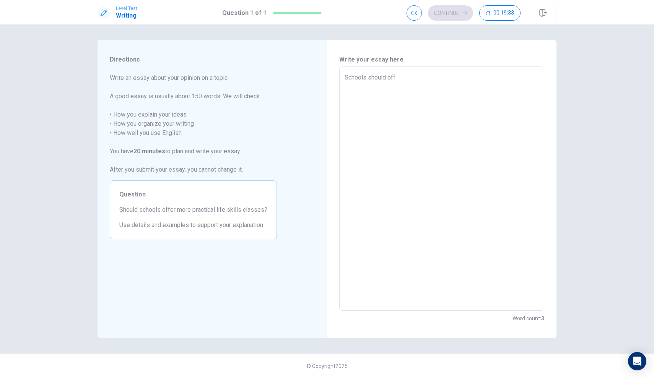
type textarea "Schools should offe"
type textarea "x"
type textarea "Schools should offe"
type textarea "x"
type textarea "Schools should offe m"
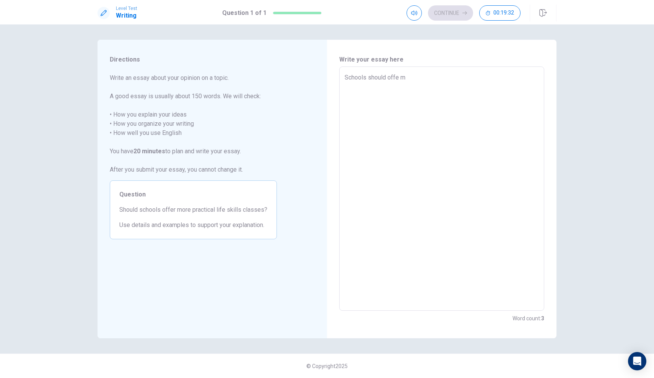
type textarea "x"
type textarea "Schools should offe mo"
type textarea "x"
type textarea "Schools should offe mor"
type textarea "x"
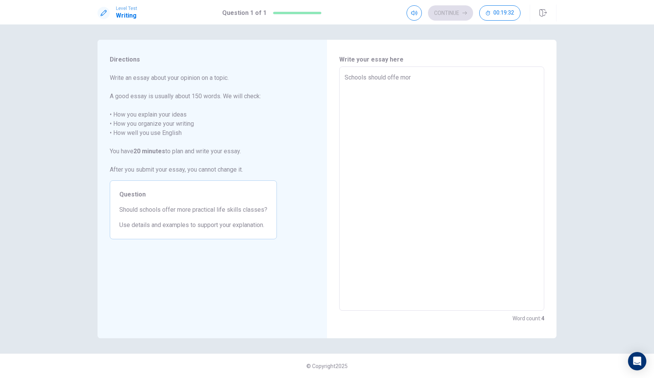
type textarea "Schools should offe more"
type textarea "x"
type textarea "Schools should offe more"
type textarea "x"
type textarea "Schools should offe more p"
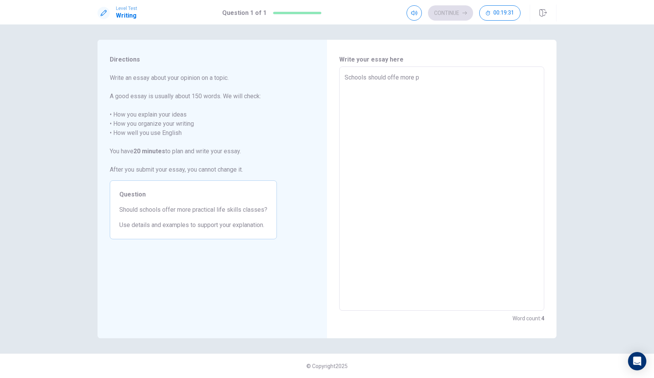
type textarea "x"
type textarea "Schools should offe more pr"
type textarea "x"
type textarea "Schools should offe more prc"
type textarea "x"
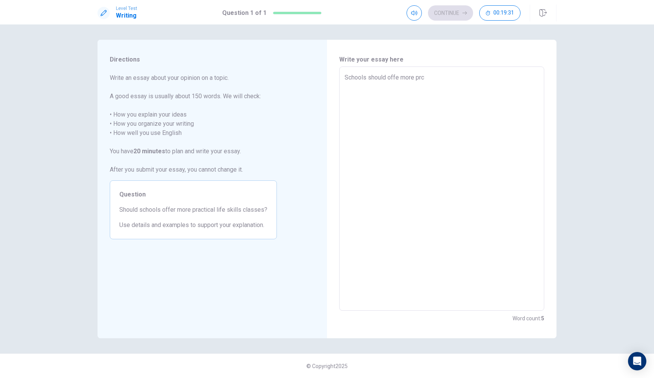
type textarea "Schools should offe more prct"
type textarea "x"
type textarea "Schools should offe more prcti"
type textarea "x"
type textarea "Schools should offe more prctic"
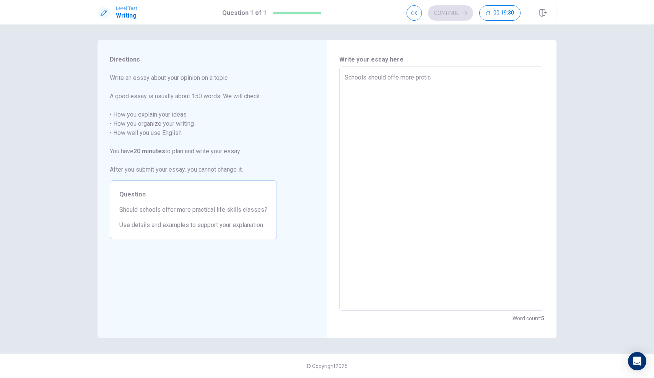
type textarea "x"
type textarea "Schools should offe more prctica"
type textarea "x"
type textarea "Schools should offe more prctical"
type textarea "x"
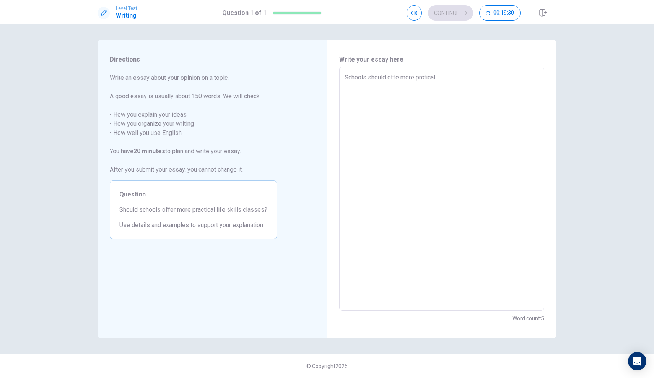
type textarea "Schools should offe more prctical"
type textarea "x"
type textarea "Schools should offe more prctical l"
type textarea "x"
type textarea "Schools should offe more prctical li"
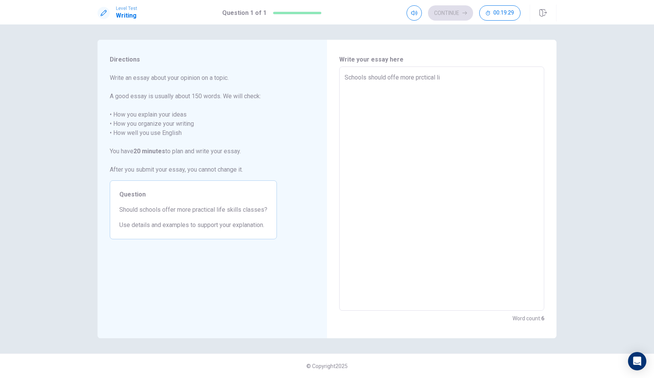
type textarea "x"
type textarea "Schools should offe more prctical lif"
type textarea "x"
type textarea "Schools should offe more prctical life"
type textarea "x"
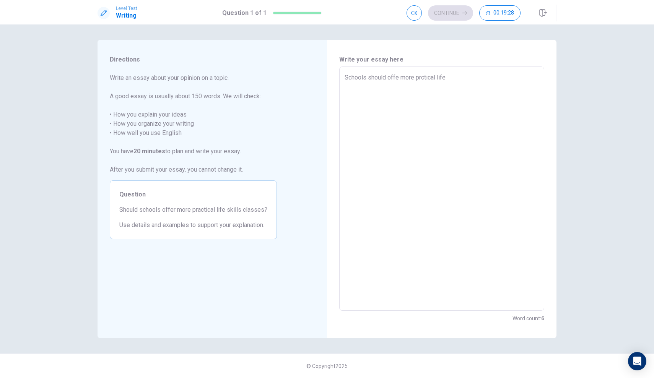
type textarea "Schools should offe more prctical life"
type textarea "x"
type textarea "Schools should offe more prctical life s"
type textarea "x"
type textarea "Schools should offe more prctical life sv"
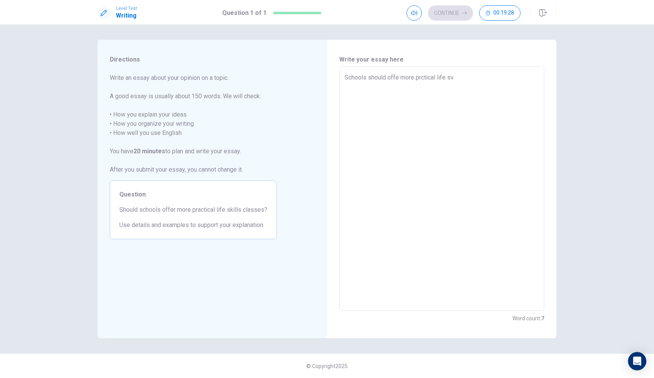
type textarea "x"
type textarea "Schools should offe more prctical life s"
type textarea "x"
type textarea "Schools should offe more prctical life sk"
type textarea "x"
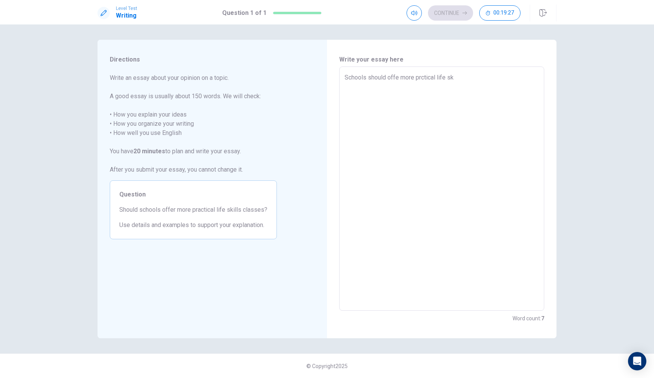
type textarea "Schools should offe more prctical life ski"
type textarea "x"
type textarea "Schools should offe more prctical life skil"
type textarea "x"
type textarea "Schools should offe more prctical life skill"
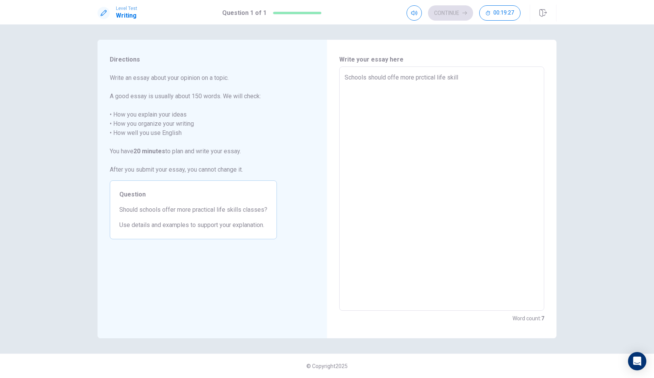
type textarea "x"
type textarea "Schools should offe more prctical life skills"
type textarea "x"
type textarea "Schools should offe more prctical life skills"
type textarea "x"
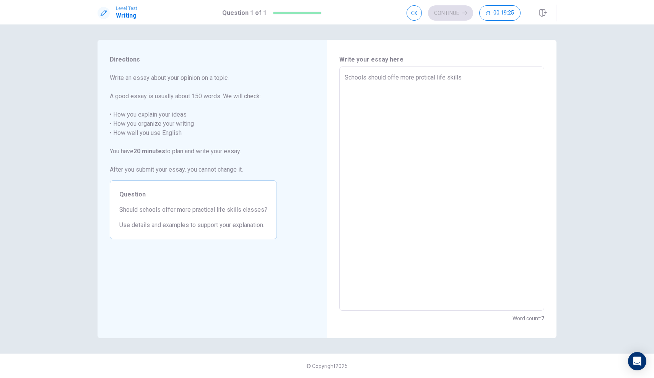
type textarea "Schools should offe more prctical life skills c"
type textarea "x"
type textarea "Schools should offe more prctical life skills cl"
type textarea "x"
type textarea "Schools should offe more prctical life skills cla"
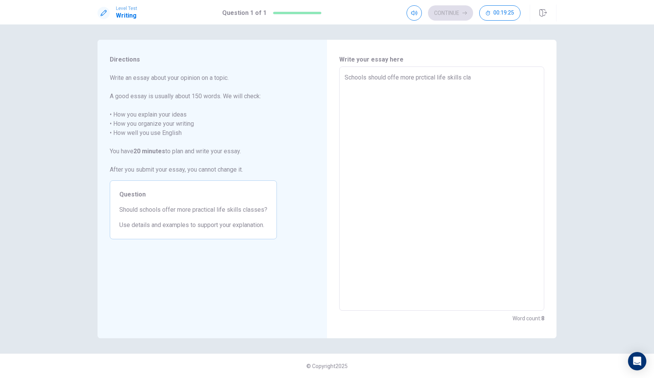
type textarea "x"
type textarea "Schools should offe more prctical life skills clas"
type textarea "x"
type textarea "Schools should offe more prctical life skills class"
type textarea "x"
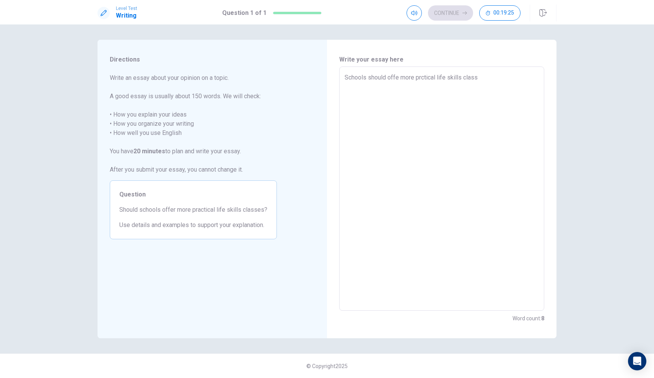
type textarea "Schools should offe more prctical life skills classe"
type textarea "x"
type textarea "Schools should offe more prctical life skills classes"
type textarea "x"
type textarea "Schools should offe more prctical life skills classes"
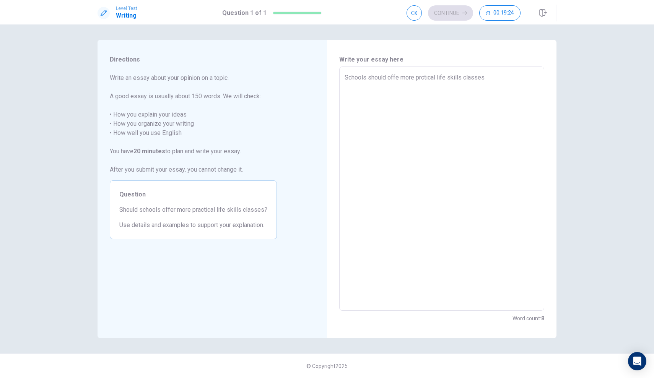
type textarea "x"
type textarea "Schools should offe more prctical life skills classes a"
type textarea "x"
type textarea "Schools should offe more prctical life skills classes as"
type textarea "x"
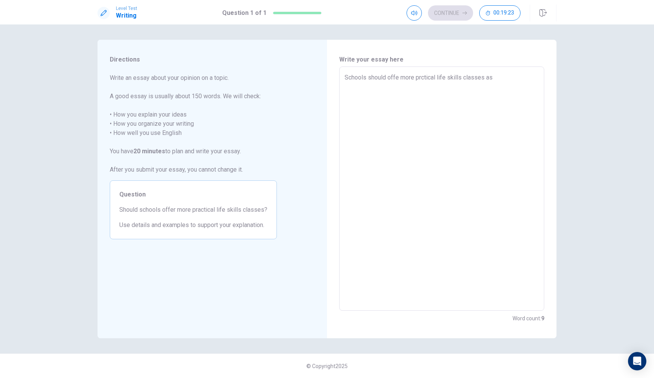
type textarea "Schools should offe more prctical life skills classes as"
click at [362, 77] on textarea "Schools should offe more prctical life skills classes as" at bounding box center [441, 189] width 194 height 232
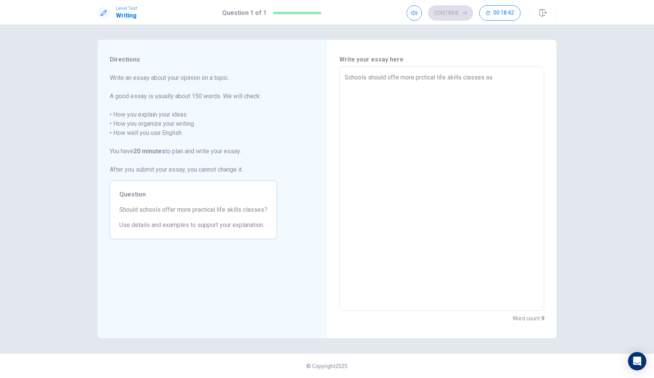
type textarea "x"
type textarea "S"
type textarea "x"
type textarea "SH"
type textarea "x"
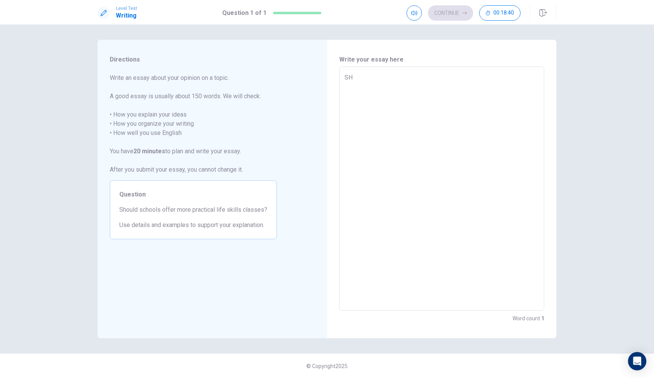
type textarea "SHo"
type textarea "x"
type textarea "SHou"
type textarea "x"
type textarea "SHoul"
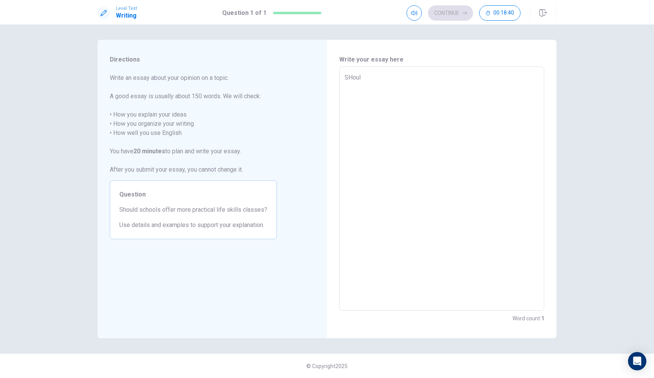
type textarea "x"
type textarea "SHould"
type textarea "x"
type textarea "SHould"
type textarea "x"
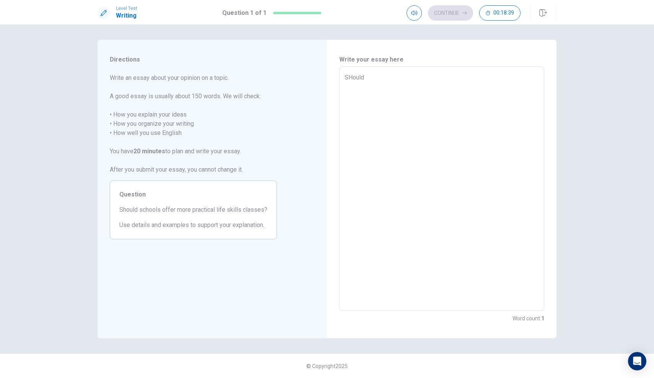
type textarea "SHould s"
type textarea "x"
type textarea "SHould sc"
type textarea "x"
type textarea "SHould sch"
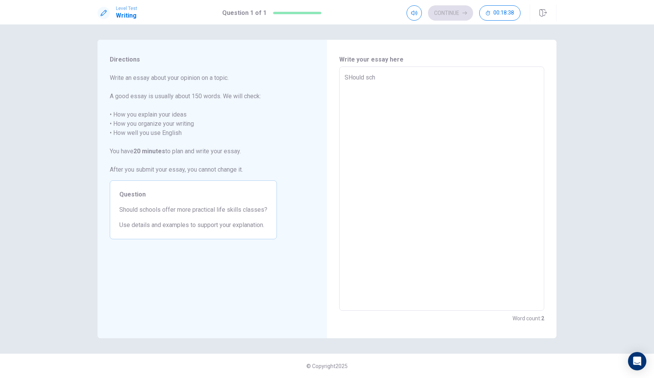
type textarea "x"
type textarea "SHould scho"
type textarea "x"
type textarea "SHould schoo"
type textarea "x"
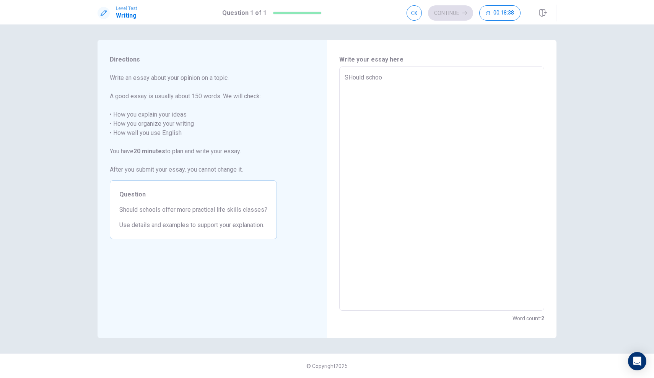
type textarea "SHould school"
type textarea "x"
type textarea "SHould schools"
type textarea "x"
type textarea "SHould schools"
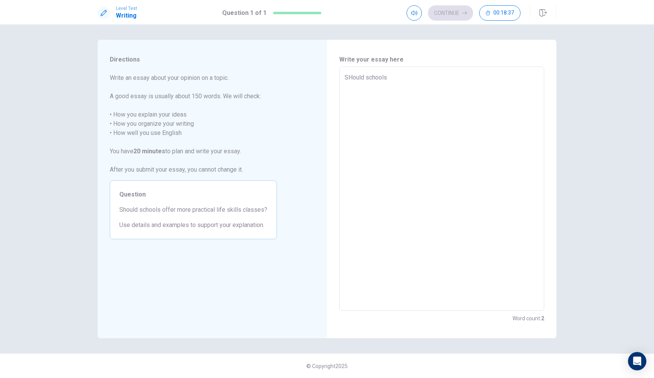
type textarea "x"
type textarea "SHould schools o"
type textarea "x"
type textarea "SHould schools of"
type textarea "x"
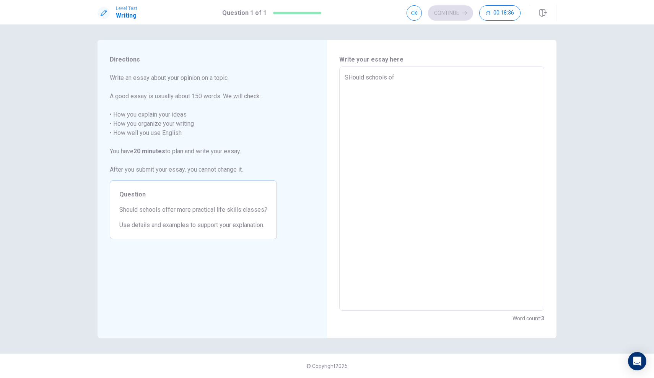
type textarea "SHould schools off"
type textarea "x"
type textarea "SHould schools offe"
type textarea "x"
type textarea "SHould schools offer"
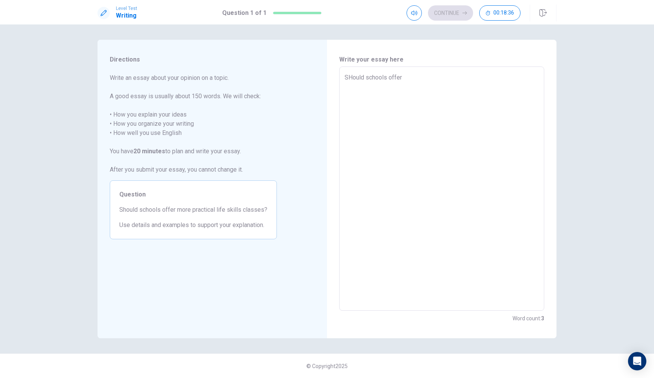
type textarea "x"
type textarea "SHould schools offer"
type textarea "x"
type textarea "SHould schools offer m"
type textarea "x"
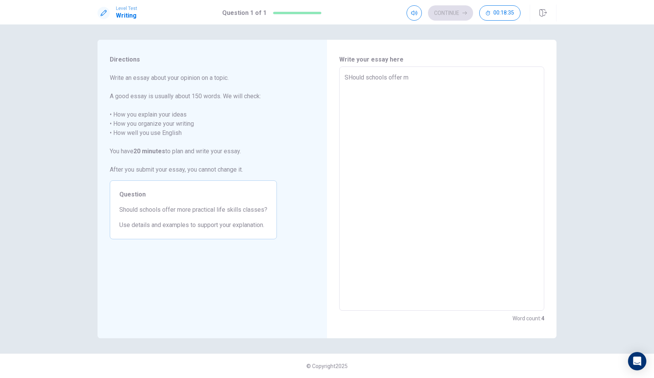
type textarea "SHould schools offer mo"
type textarea "x"
type textarea "SHould schools offer mor"
type textarea "x"
type textarea "SHould schools offer more"
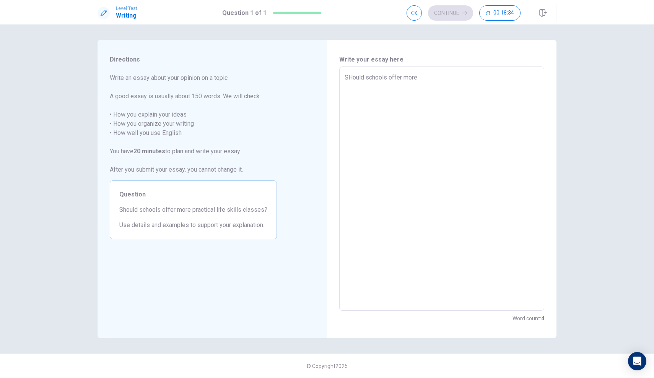
type textarea "x"
type textarea "SHould schools offer more"
type textarea "x"
type textarea "SHould schools offer more p"
type textarea "x"
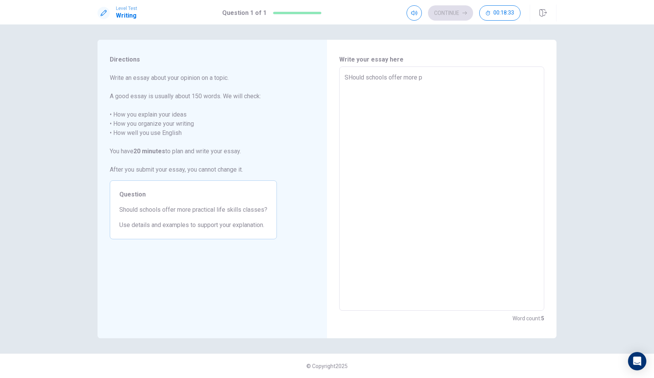
type textarea "SHould schools offer more pr"
type textarea "x"
type textarea "SHould schools offer more pra"
type textarea "x"
type textarea "SHould schools offer more prac"
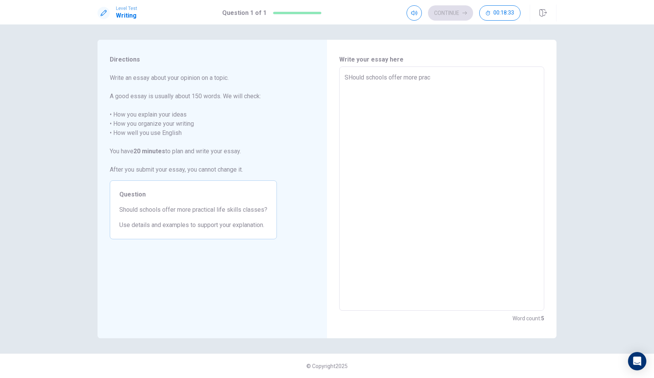
type textarea "x"
type textarea "SHould schools offer more pract"
type textarea "x"
type textarea "SHould schools offer more practi"
type textarea "x"
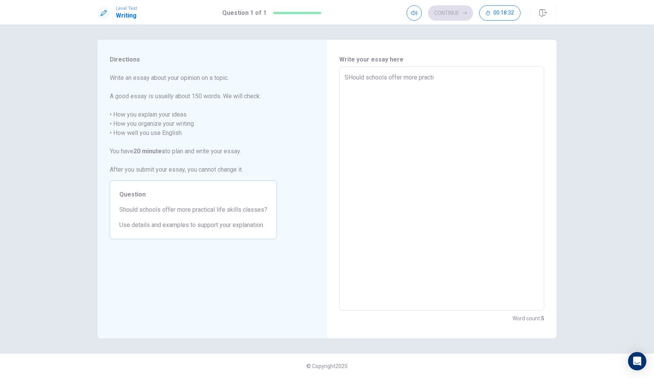
type textarea "SHould schools offer more practic"
type textarea "x"
type textarea "SHould schools offer more practica"
type textarea "x"
type textarea "SHould schools offer more practical"
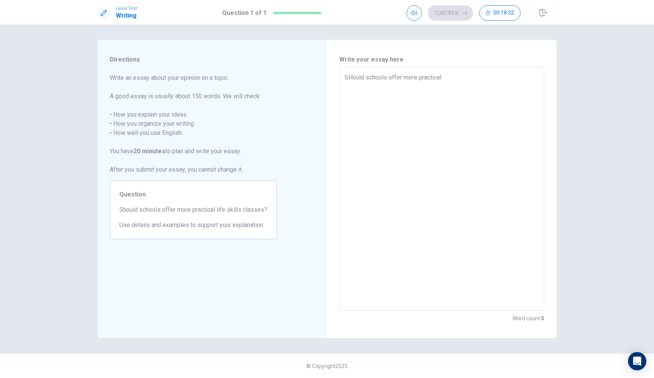
type textarea "x"
type textarea "SHould schools offer more practical"
type textarea "x"
type textarea "SHould schools offer more practical l"
type textarea "x"
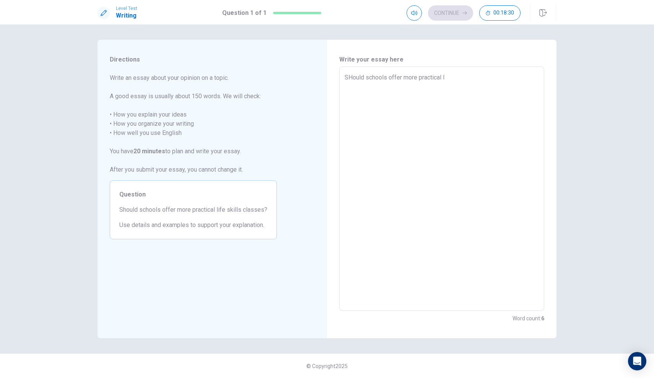
type textarea "SHould schools offer more practical li"
type textarea "x"
type textarea "SHould schools offer more practical lif"
type textarea "x"
type textarea "SHould schools offer more practical life"
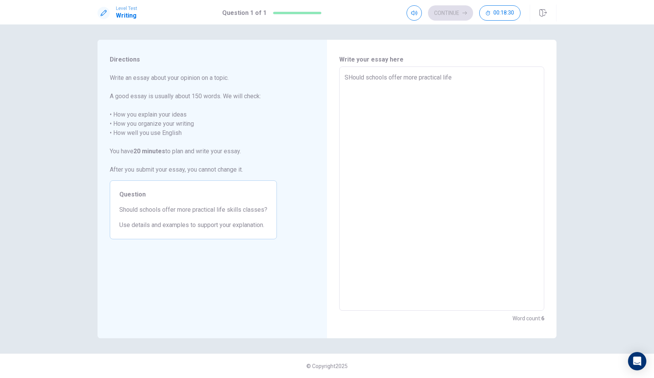
type textarea "x"
type textarea "SHould schools offer more practical life"
type textarea "x"
click at [351, 76] on textarea "SHould schools offer more practical life skills" at bounding box center [441, 189] width 194 height 232
click at [346, 79] on textarea "Should Schools offer more practical life skills" at bounding box center [441, 189] width 194 height 232
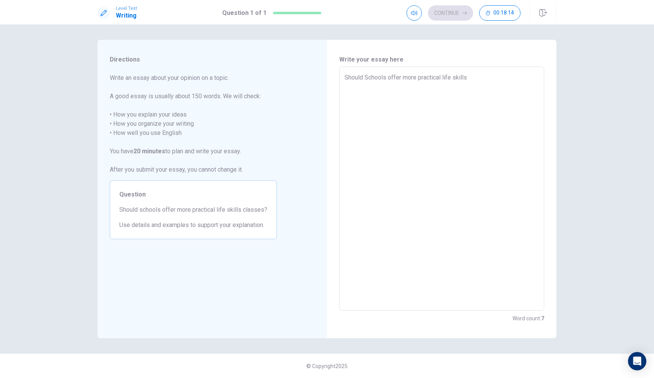
click at [511, 93] on textarea "Should Schools offer more practical life skills" at bounding box center [441, 189] width 194 height 232
click at [376, 81] on textarea "Should Schools offer more practical life skills classes?" at bounding box center [441, 189] width 194 height 232
click at [375, 75] on textarea "Should Schools offer more practical life skills classes?" at bounding box center [441, 189] width 194 height 232
click at [513, 267] on textarea "Should Schools offer more practical life skills classes?" at bounding box center [441, 189] width 194 height 232
click at [534, 205] on textarea "Should Schools offer more practical life skills classes?" at bounding box center [441, 189] width 194 height 232
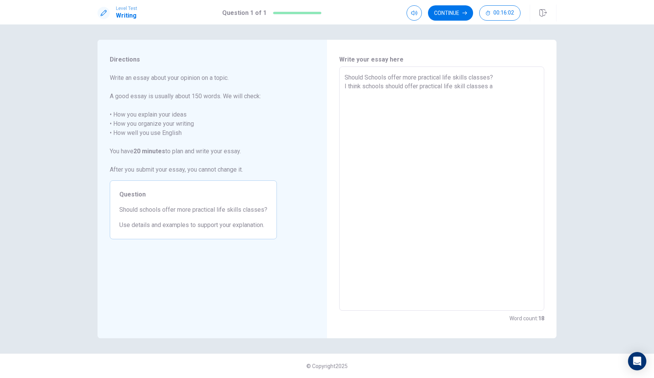
click at [532, 206] on textarea "Should Schools offer more practical life skills classes? I think schools should…" at bounding box center [441, 189] width 194 height 232
click at [508, 86] on textarea "Should Schools offer more practical life skills classes? I think schools should…" at bounding box center [441, 189] width 194 height 232
click at [519, 78] on textarea "Should Schools offer more practical life skills classes? I think schools should…" at bounding box center [441, 189] width 194 height 232
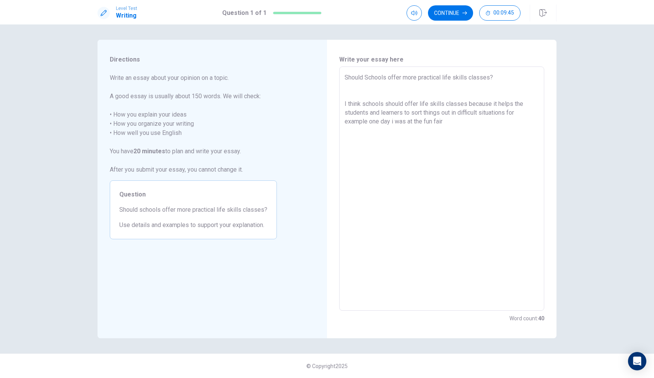
click at [457, 127] on textarea "Should Schools offer more practical life skills classes? I think schools should…" at bounding box center [441, 189] width 194 height 232
click at [395, 122] on textarea "Should Schools offer more practical life skills classes? I think schools should…" at bounding box center [441, 189] width 194 height 232
click at [462, 119] on textarea "Should Schools offer more practical life skills classes? I think schools should…" at bounding box center [441, 189] width 194 height 232
click at [367, 130] on textarea "Should Schools offer more practical life skills classes? I think schools should…" at bounding box center [441, 189] width 194 height 232
click at [485, 141] on textarea "Should Schools offer more practical life skills classes? I think schools should…" at bounding box center [441, 189] width 194 height 232
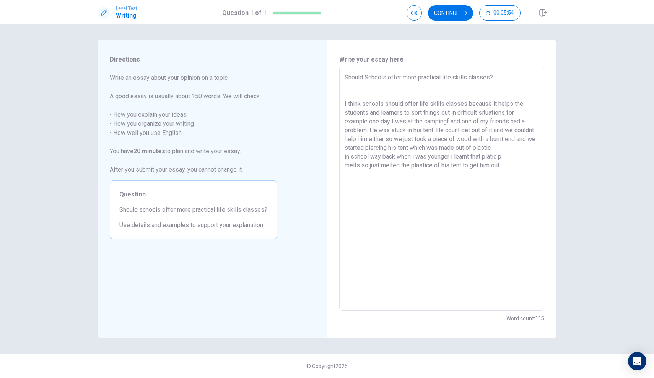
click at [506, 158] on textarea "Should Schools offer more practical life skills classes? I think schools should…" at bounding box center [441, 189] width 194 height 232
click at [507, 170] on textarea "Should Schools offer more practical life skills classes? I think schools should…" at bounding box center [441, 189] width 194 height 232
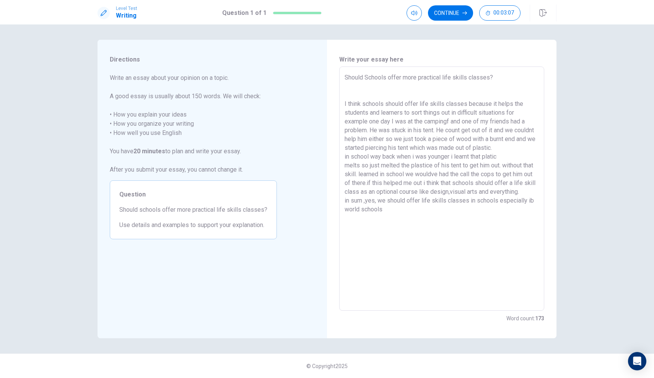
click at [464, 103] on textarea "Should Schools offer more practical life skills classes? I think schools should…" at bounding box center [441, 189] width 194 height 232
click at [509, 113] on textarea "Should Schools offer more practical life skills classes? I think schools should…" at bounding box center [441, 189] width 194 height 232
click at [368, 124] on textarea "Should Schools offer more practical life skills classes? I think schools should…" at bounding box center [441, 189] width 194 height 232
drag, startPoint x: 390, startPoint y: 123, endPoint x: 418, endPoint y: 120, distance: 28.4
click at [391, 123] on textarea "Should Schools offer more practical life skills classes? I think schools should…" at bounding box center [441, 189] width 194 height 232
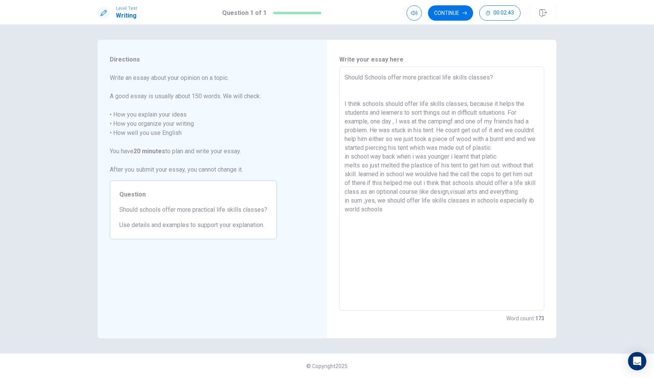
click at [451, 123] on textarea "Should Schools offer more practical life skills classes? I think schools should…" at bounding box center [441, 189] width 194 height 232
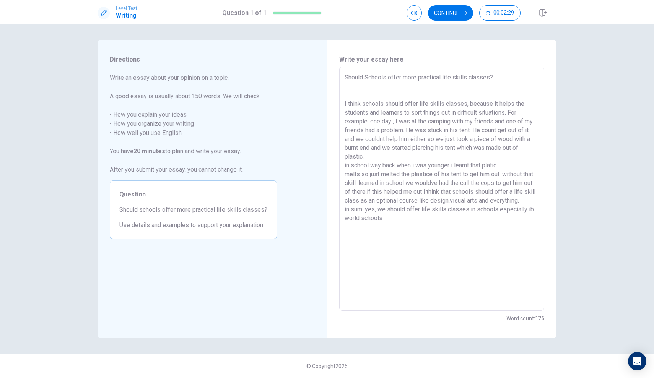
drag, startPoint x: 363, startPoint y: 133, endPoint x: 528, endPoint y: 121, distance: 165.6
click at [528, 121] on textarea "Should Schools offer more practical life skills classes? I think schools should…" at bounding box center [441, 189] width 194 height 232
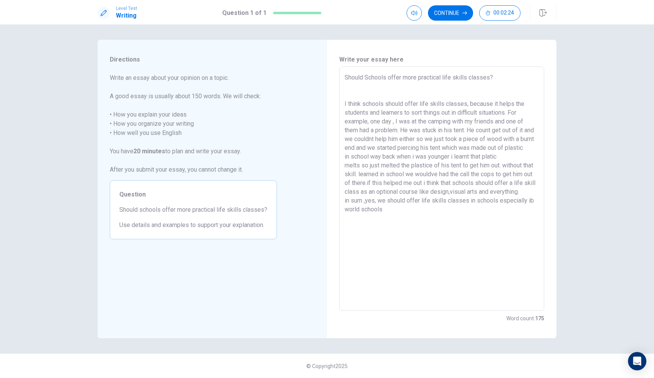
click at [466, 131] on textarea "Should Schools offer more practical life skills classes? I think schools should…" at bounding box center [441, 189] width 194 height 232
click at [403, 130] on textarea "Should Schools offer more practical life skills classes? I think schools should…" at bounding box center [441, 189] width 194 height 232
click at [494, 129] on textarea "Should Schools offer more practical life skills classes? I think schools should…" at bounding box center [441, 189] width 194 height 232
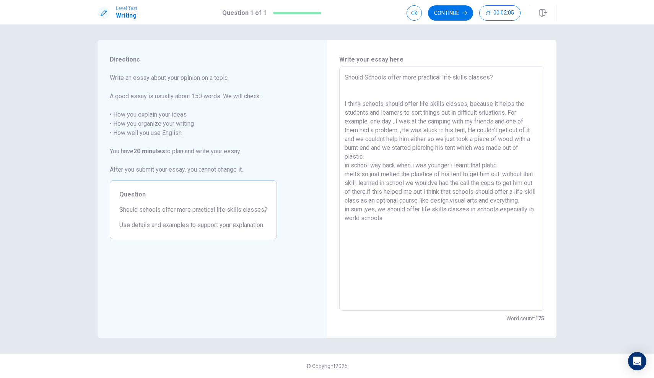
click at [385, 141] on textarea "Should Schools offer more practical life skills classes? I think schools should…" at bounding box center [441, 189] width 194 height 232
click at [428, 141] on textarea "Should Schools offer more practical life skills classes? I think schools should…" at bounding box center [441, 189] width 194 height 232
click at [346, 164] on textarea "Should Schools offer more practical life skills classes? I think schools should…" at bounding box center [441, 189] width 194 height 232
click at [370, 167] on textarea "Should Schools offer more practical life skills classes? I think schools should…" at bounding box center [441, 189] width 194 height 232
click at [453, 166] on textarea "Should Schools offer more practical life skills classes? I think schools should…" at bounding box center [441, 189] width 194 height 232
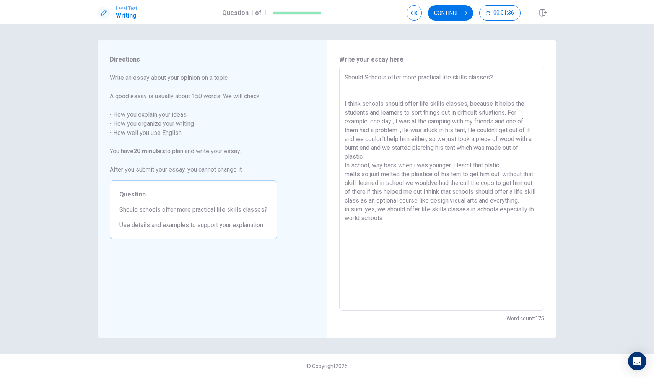
click at [496, 167] on textarea "Should Schools offer more practical life skills classes? I think schools should…" at bounding box center [441, 189] width 194 height 232
click at [369, 174] on textarea "Should Schools offer more practical life skills classes? I think schools should…" at bounding box center [441, 189] width 194 height 232
click at [370, 184] on textarea "Should Schools offer more practical life skills classes? I think schools should…" at bounding box center [441, 189] width 194 height 232
click at [446, 182] on textarea "Should Schools offer more practical life skills classes? I think schools should…" at bounding box center [441, 189] width 194 height 232
drag, startPoint x: 389, startPoint y: 192, endPoint x: 546, endPoint y: 203, distance: 157.5
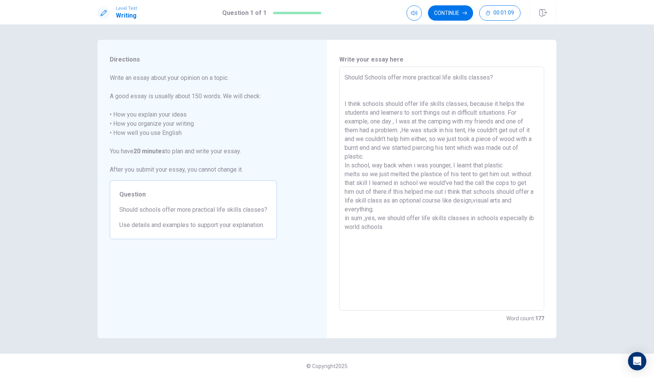
click at [391, 193] on textarea "Should Schools offer more practical life skills classes? I think schools should…" at bounding box center [441, 189] width 194 height 232
click at [489, 201] on textarea "Should Schools offer more practical life skills classes? I think schools should…" at bounding box center [441, 189] width 194 height 232
click at [383, 211] on textarea "Should Schools offer more practical life skills classes? I think schools should…" at bounding box center [441, 189] width 194 height 232
click at [461, 201] on textarea "Should Schools offer more practical life skills classes? I think schools should…" at bounding box center [441, 189] width 194 height 232
click at [364, 210] on textarea "Should Schools offer more practical life skills classes? I think schools should…" at bounding box center [441, 189] width 194 height 232
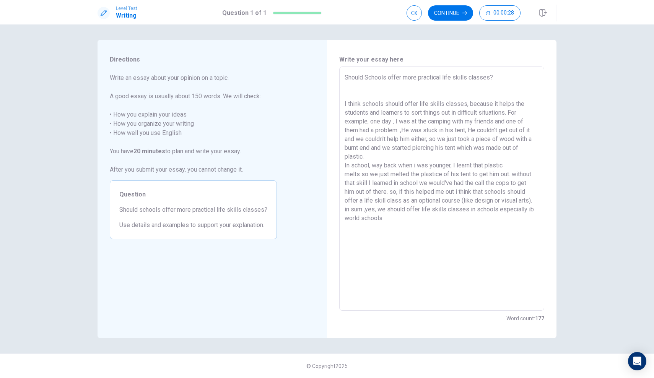
click at [401, 216] on textarea "Should Schools offer more practical life skills classes? I think schools should…" at bounding box center [441, 189] width 194 height 232
click at [454, 15] on button "Continue" at bounding box center [450, 12] width 45 height 15
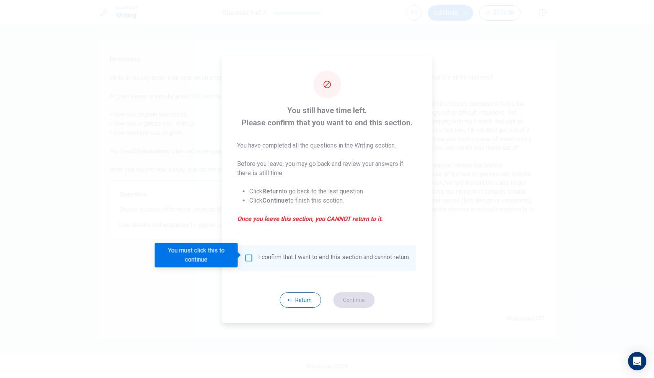
click at [254, 253] on div "I confirm that I want to end this section and cannot return." at bounding box center [327, 257] width 166 height 9
click at [245, 254] on input "You must click this to continue" at bounding box center [248, 257] width 9 height 9
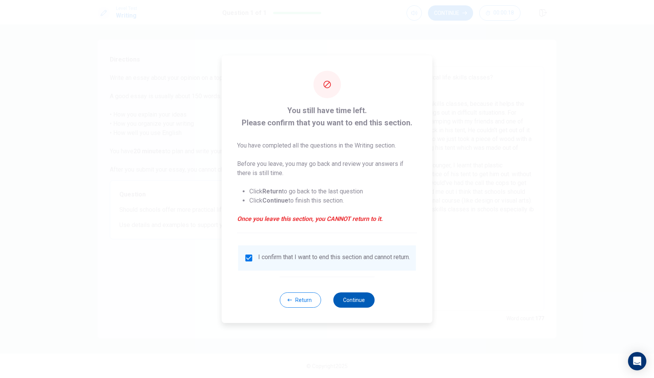
click at [349, 305] on button "Continue" at bounding box center [353, 299] width 41 height 15
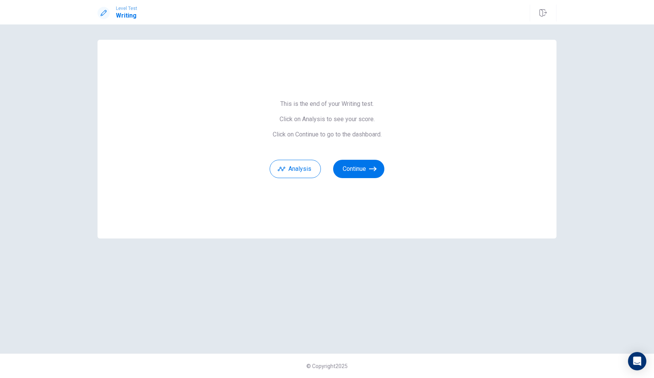
click at [357, 180] on div "This is the end of your Writing test. Click on Analysis to see your score. Clic…" at bounding box center [326, 139] width 459 height 199
click at [355, 173] on button "Continue" at bounding box center [358, 169] width 51 height 18
